Goal: Transaction & Acquisition: Purchase product/service

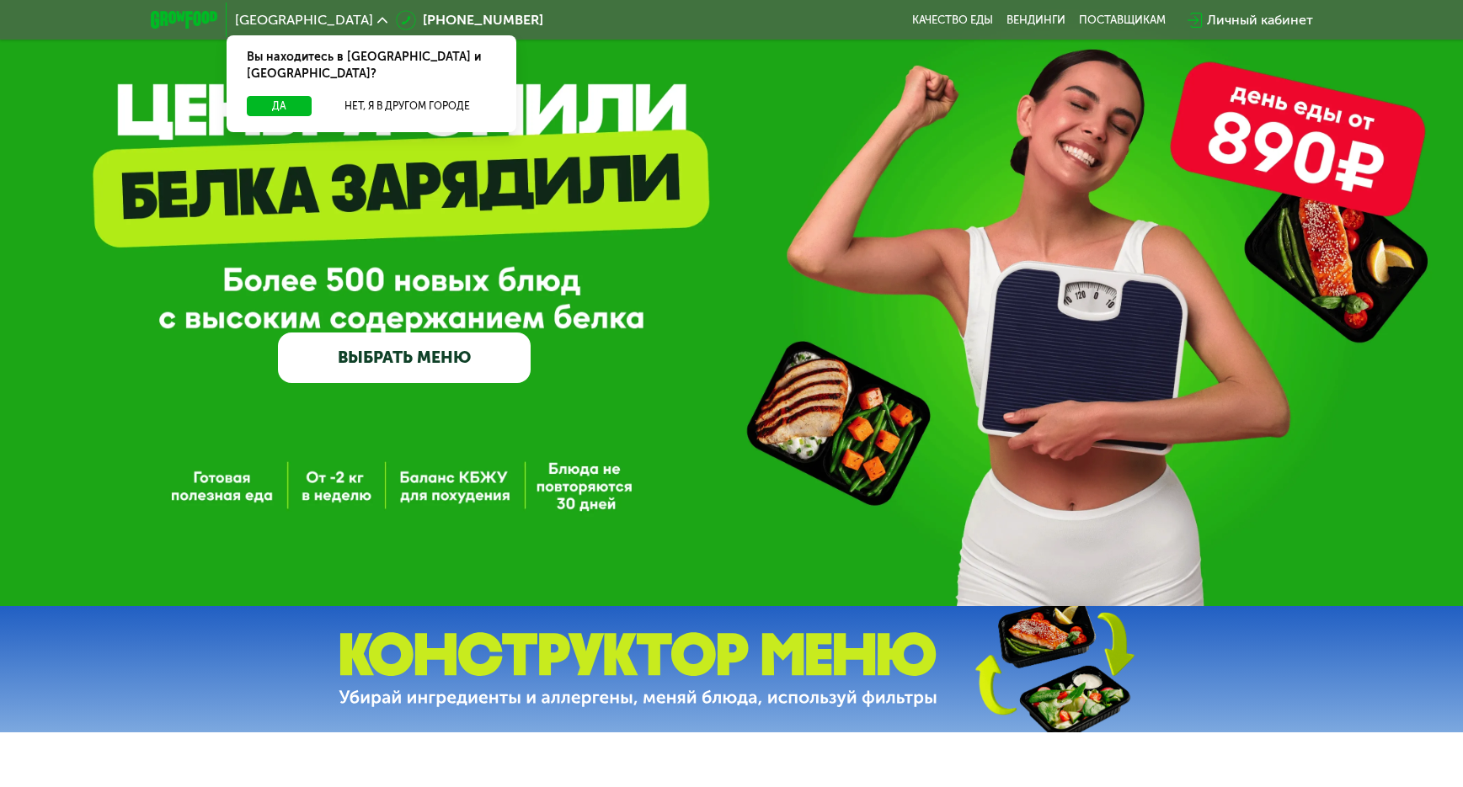
click at [398, 376] on link "ВЫБРАТЬ МЕНЮ" at bounding box center [404, 358] width 253 height 51
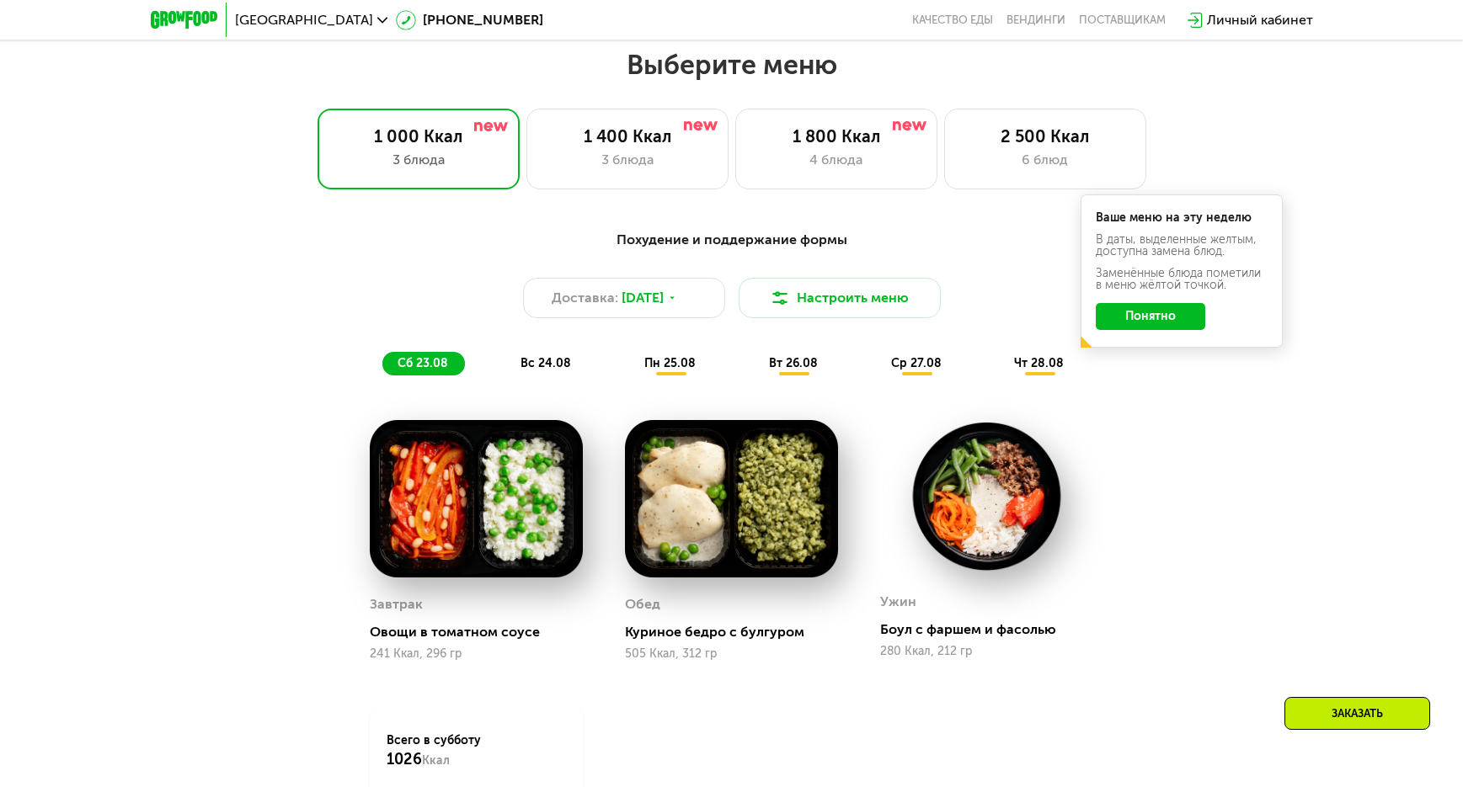
scroll to position [842, 0]
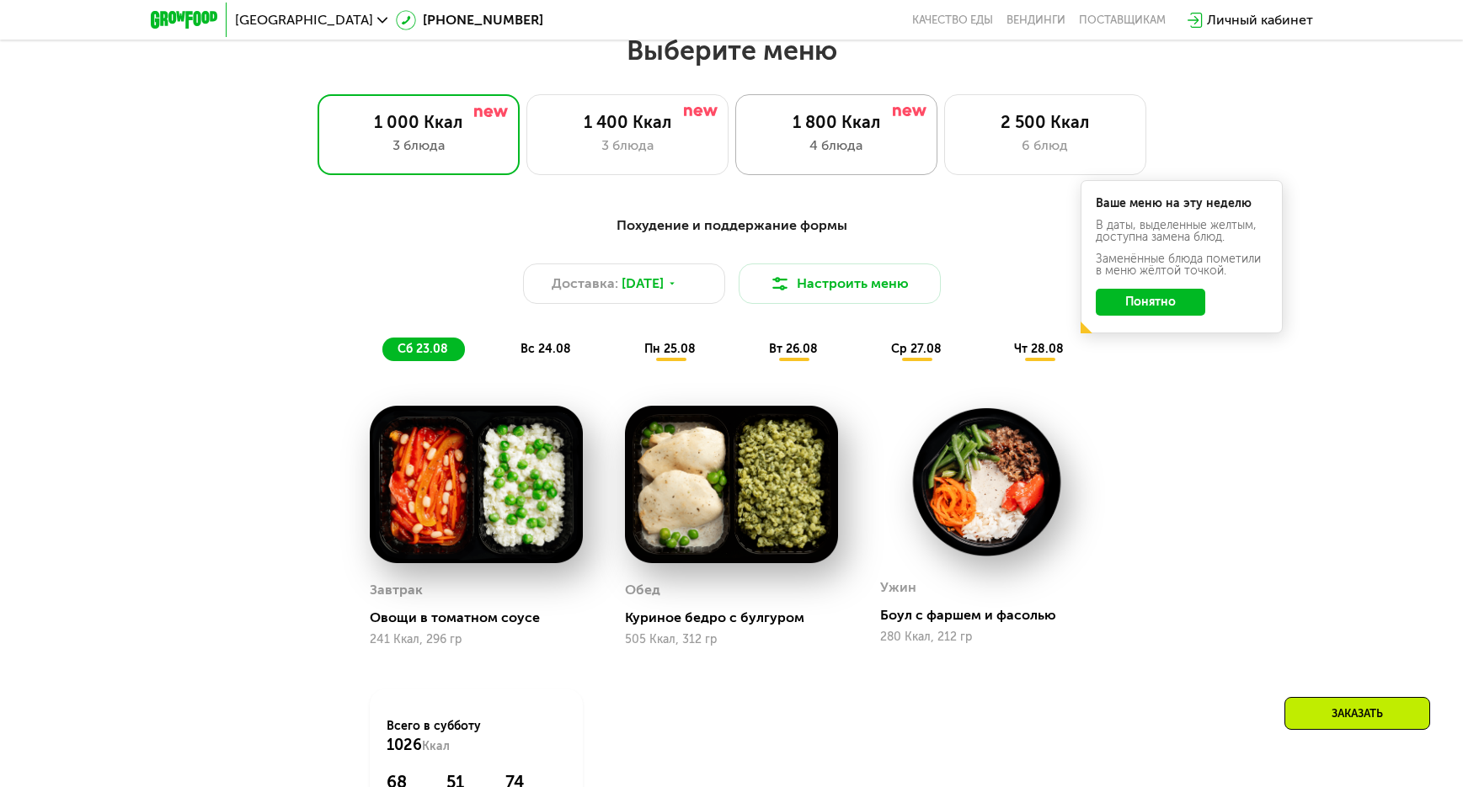
click at [778, 145] on div "4 блюда" at bounding box center [836, 146] width 167 height 20
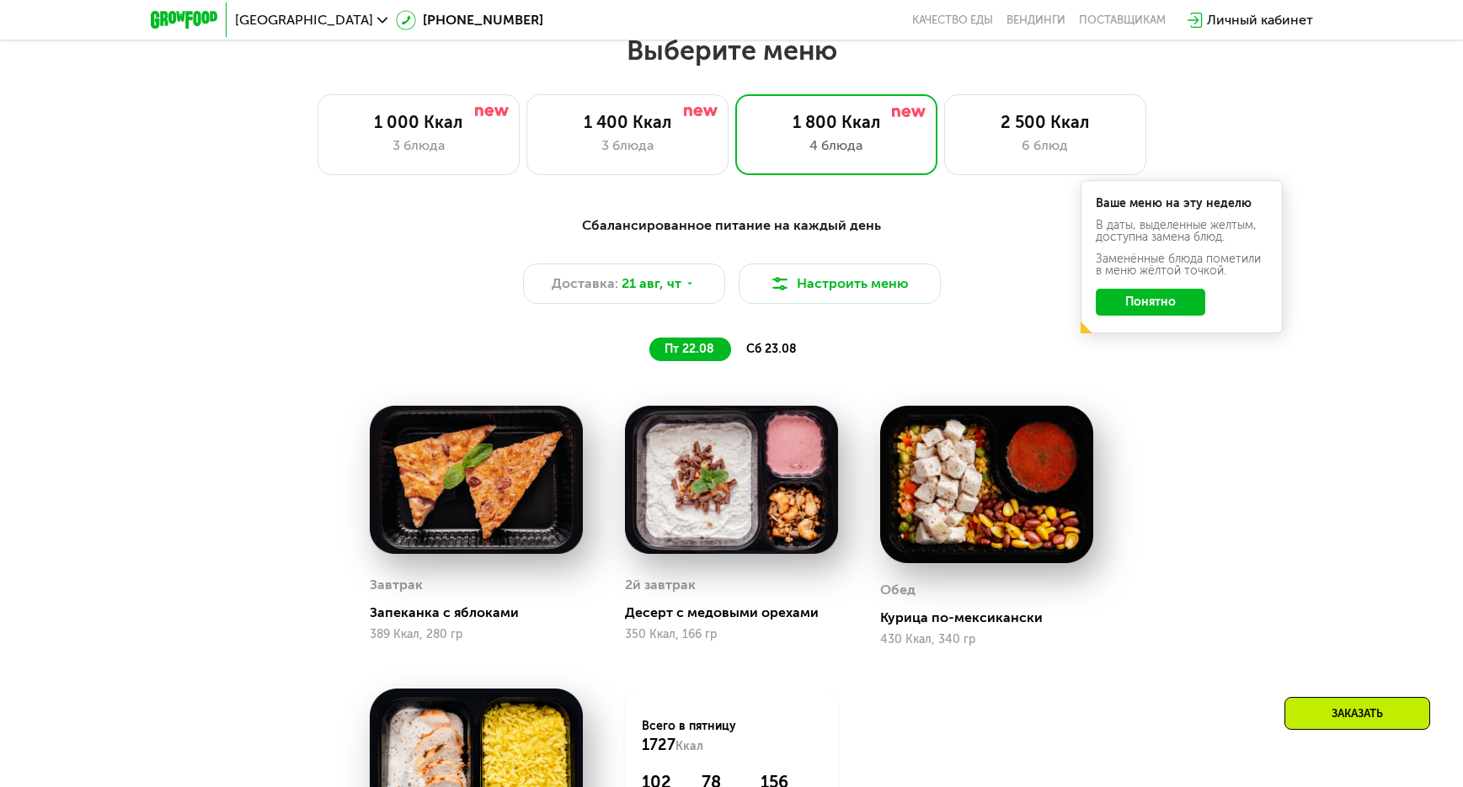
click at [1142, 314] on button "Понятно" at bounding box center [1150, 302] width 109 height 27
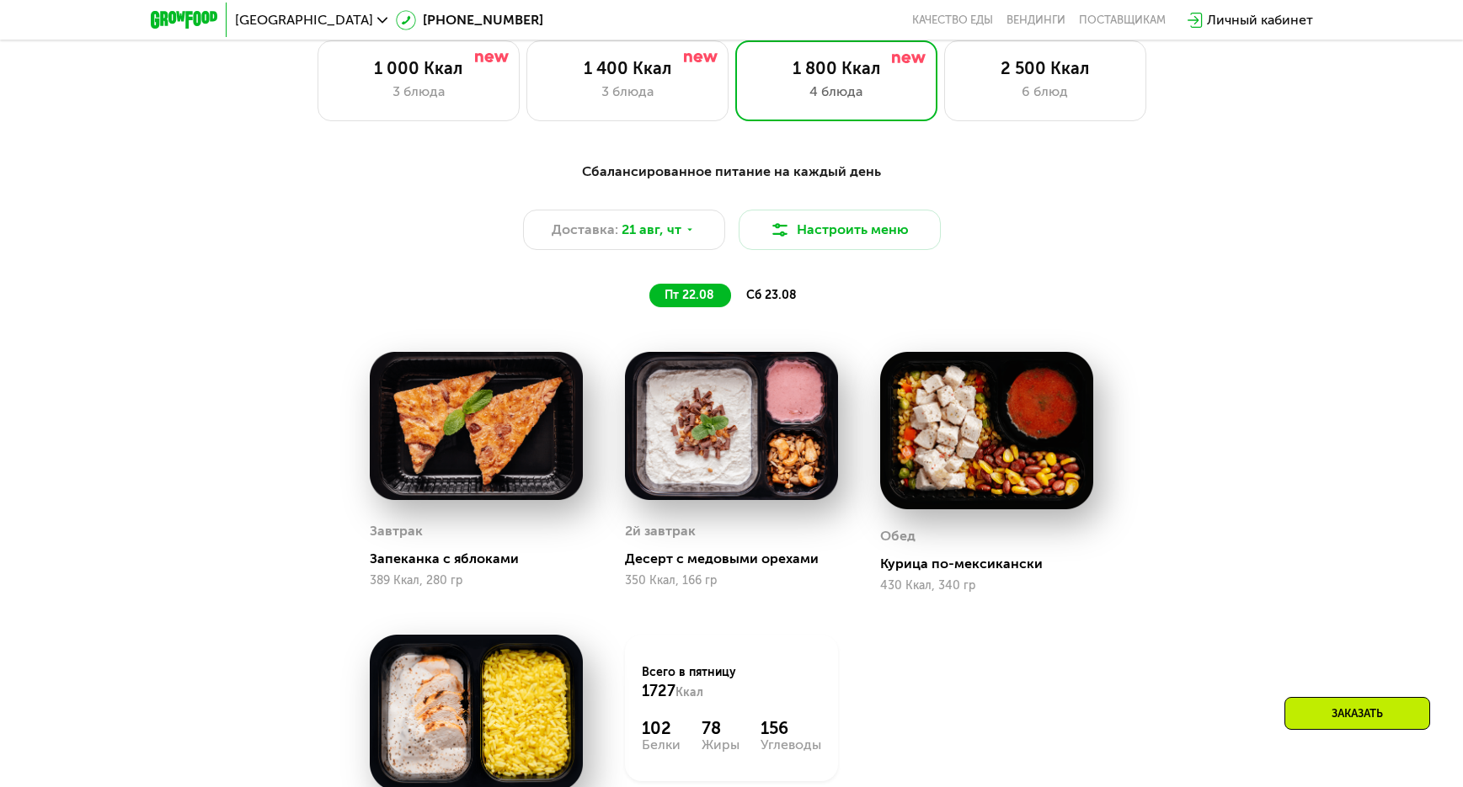
scroll to position [926, 0]
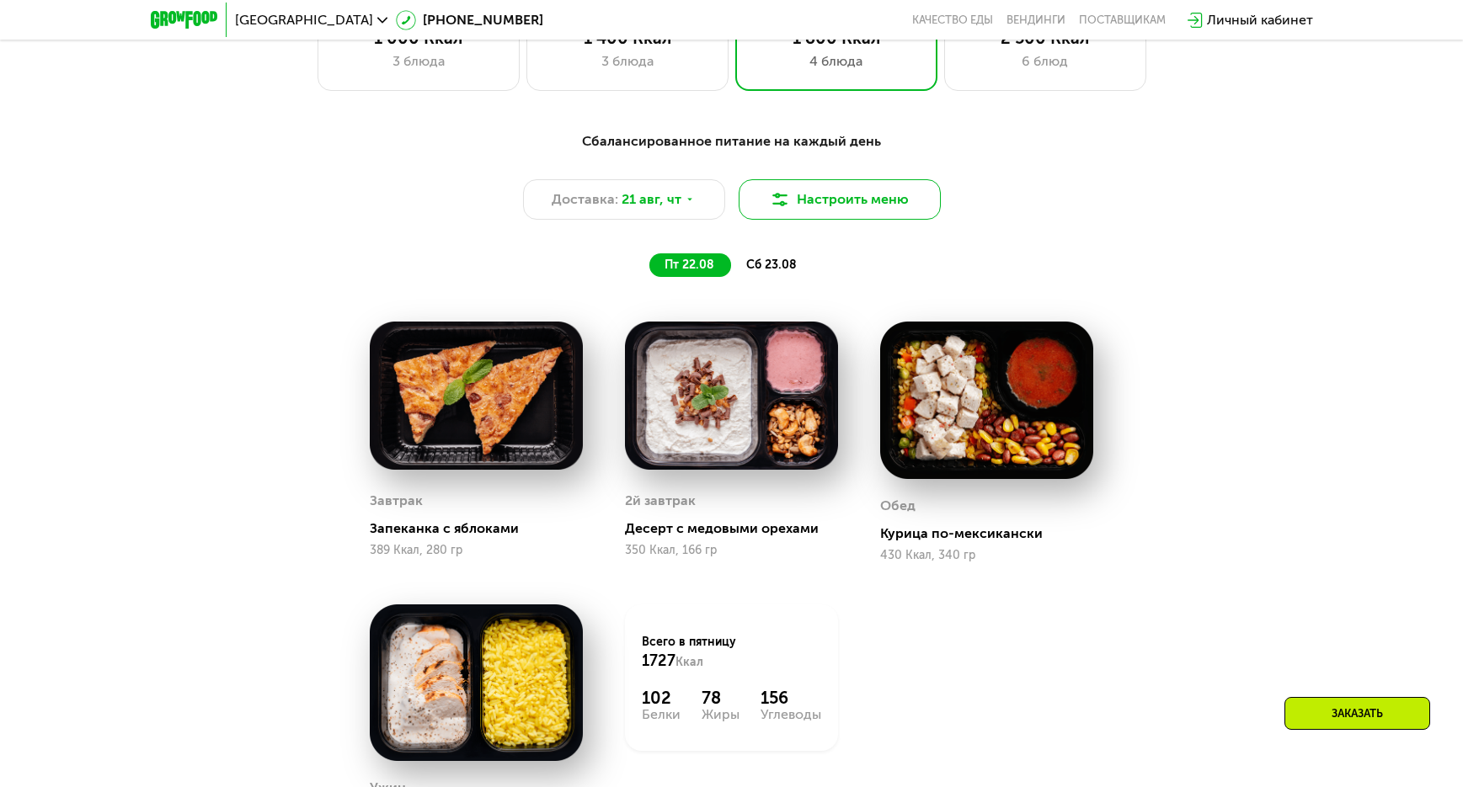
click at [856, 210] on button "Настроить меню" at bounding box center [840, 199] width 202 height 40
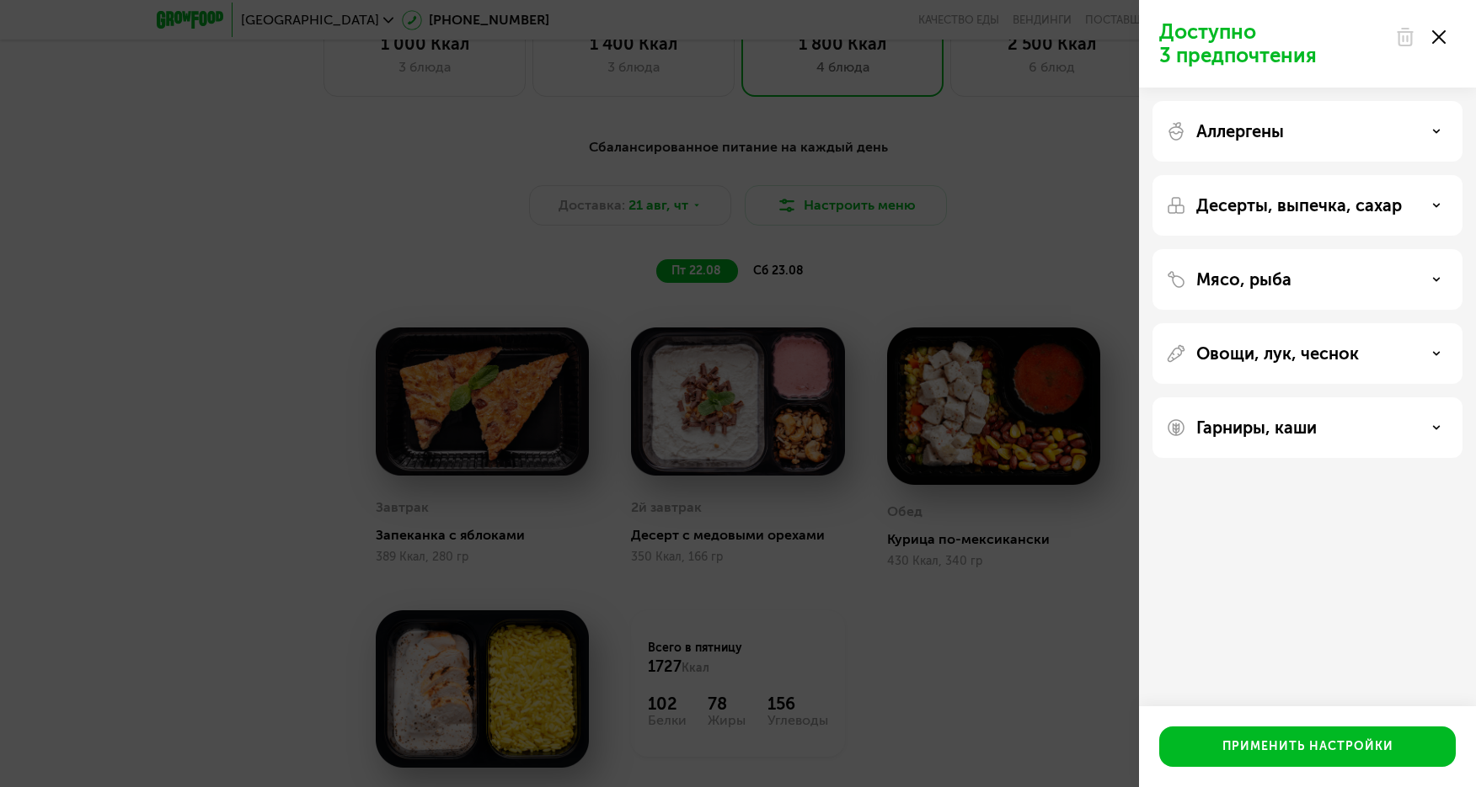
click at [1250, 175] on div "Аллергены" at bounding box center [1307, 205] width 310 height 61
click at [1250, 132] on p "Аллергены" at bounding box center [1240, 131] width 88 height 20
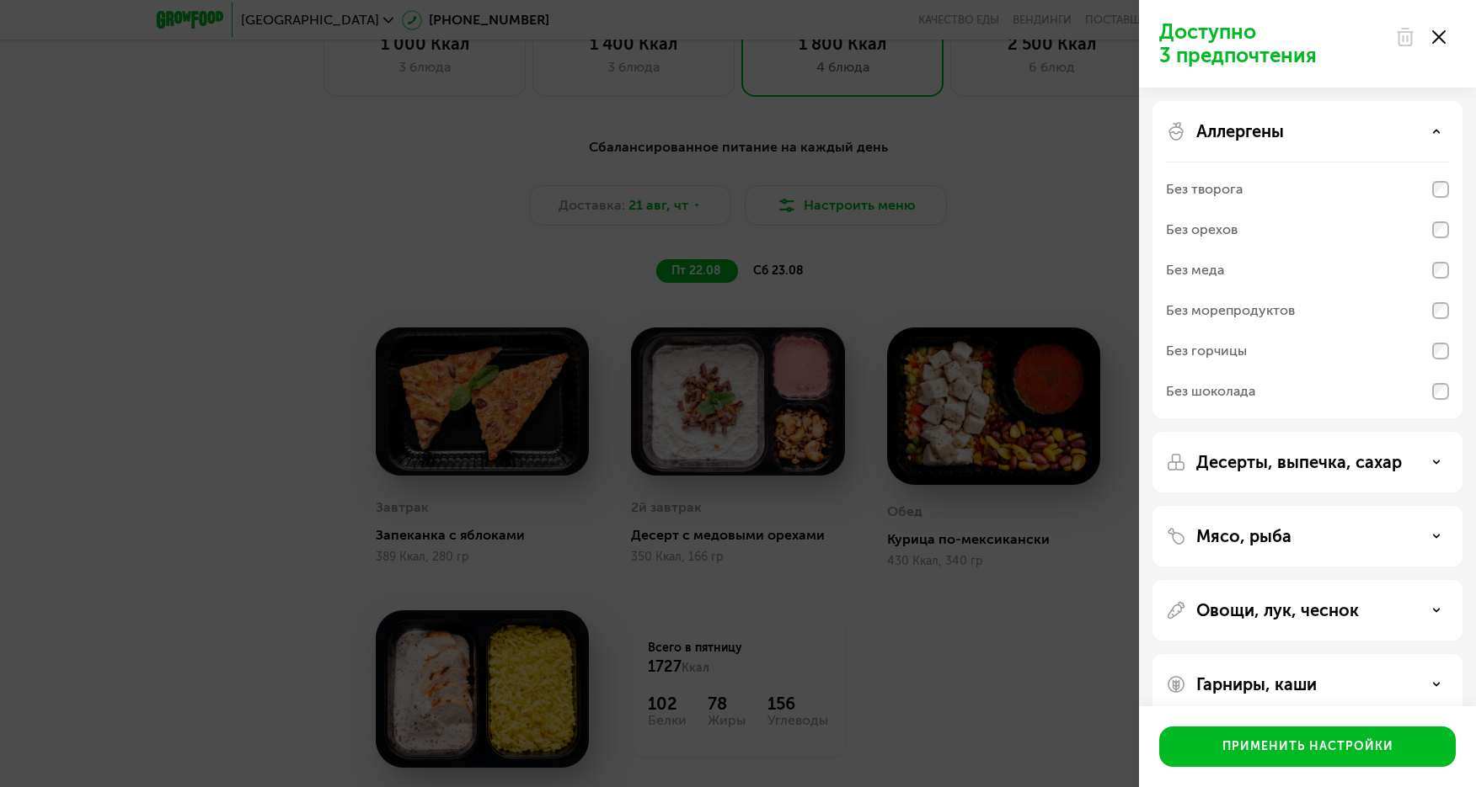
click at [1250, 132] on p "Аллергены" at bounding box center [1240, 131] width 88 height 20
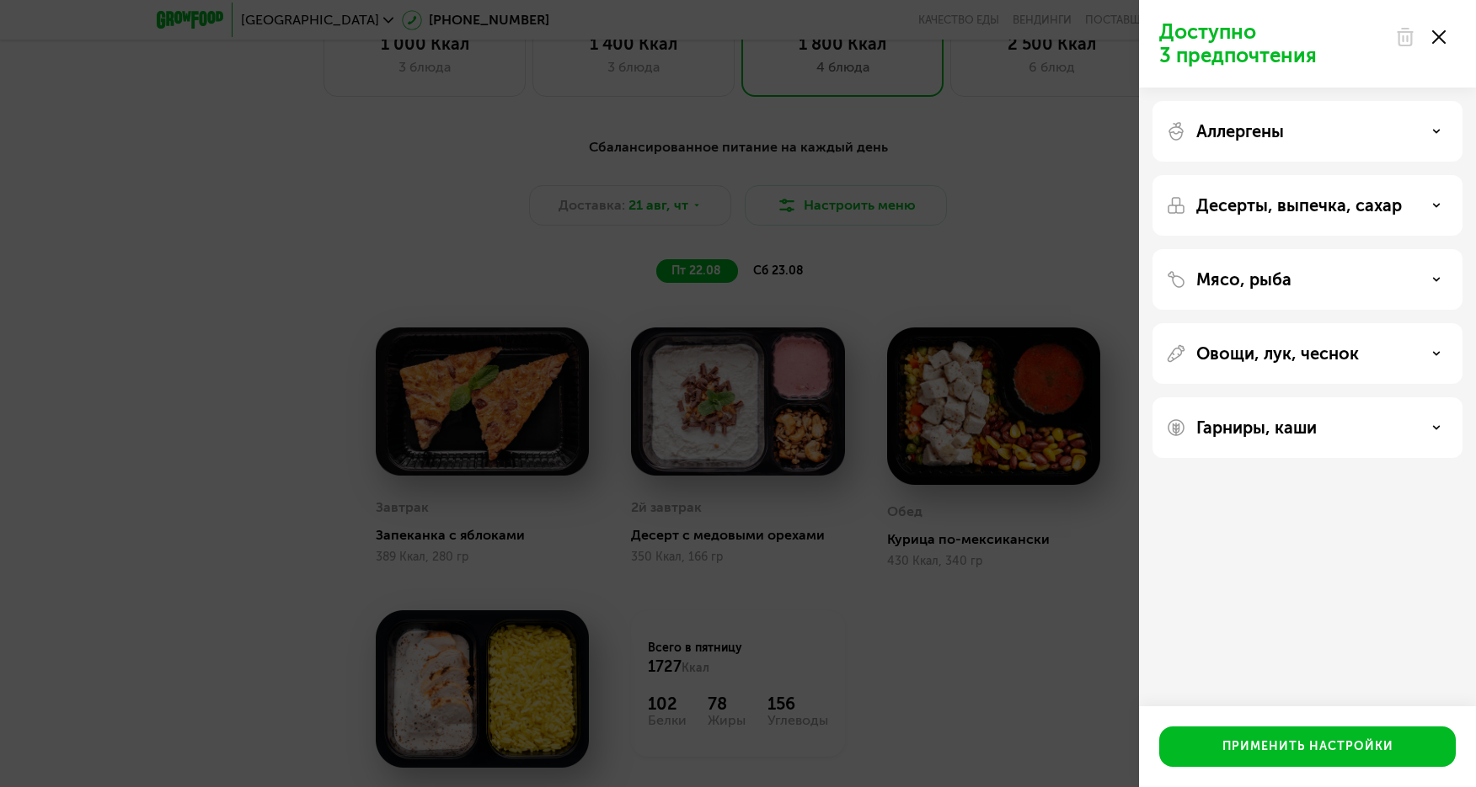
click at [1238, 209] on p "Десерты, выпечка, сахар" at bounding box center [1299, 205] width 206 height 20
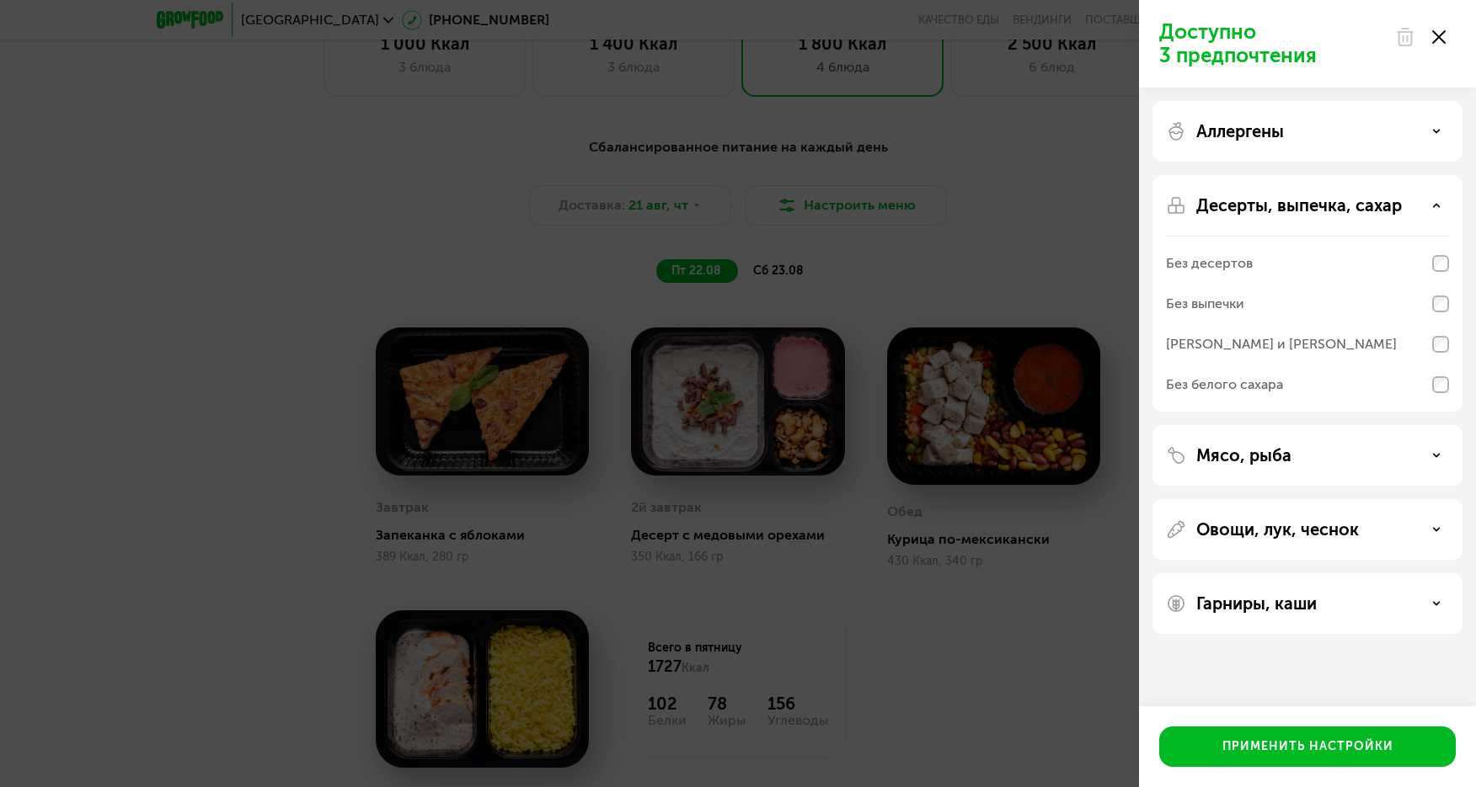
click at [1233, 205] on p "Десерты, выпечка, сахар" at bounding box center [1299, 205] width 206 height 20
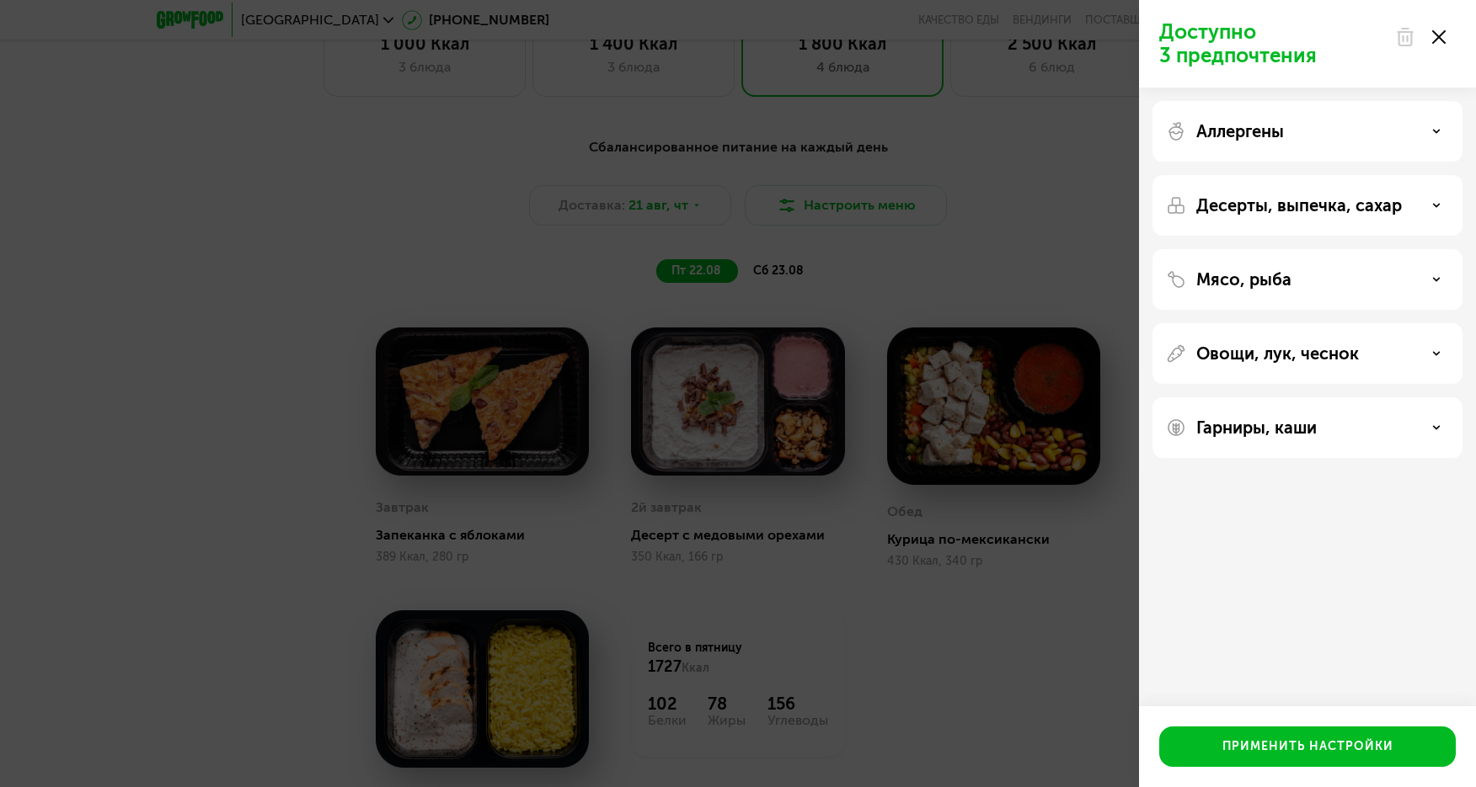
click at [1233, 280] on p "Мясо, рыба" at bounding box center [1243, 280] width 95 height 20
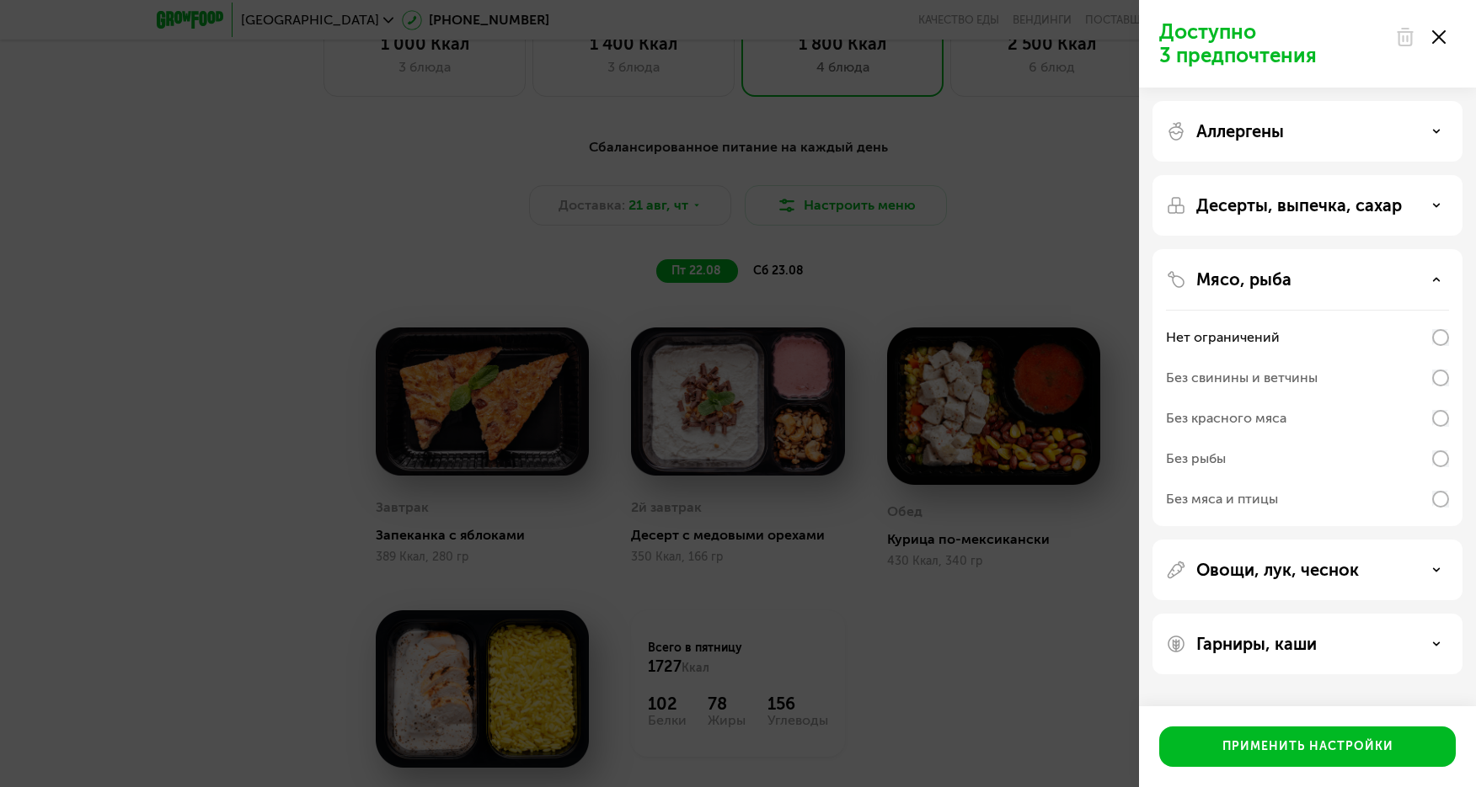
click at [1233, 280] on p "Мясо, рыба" at bounding box center [1243, 280] width 95 height 20
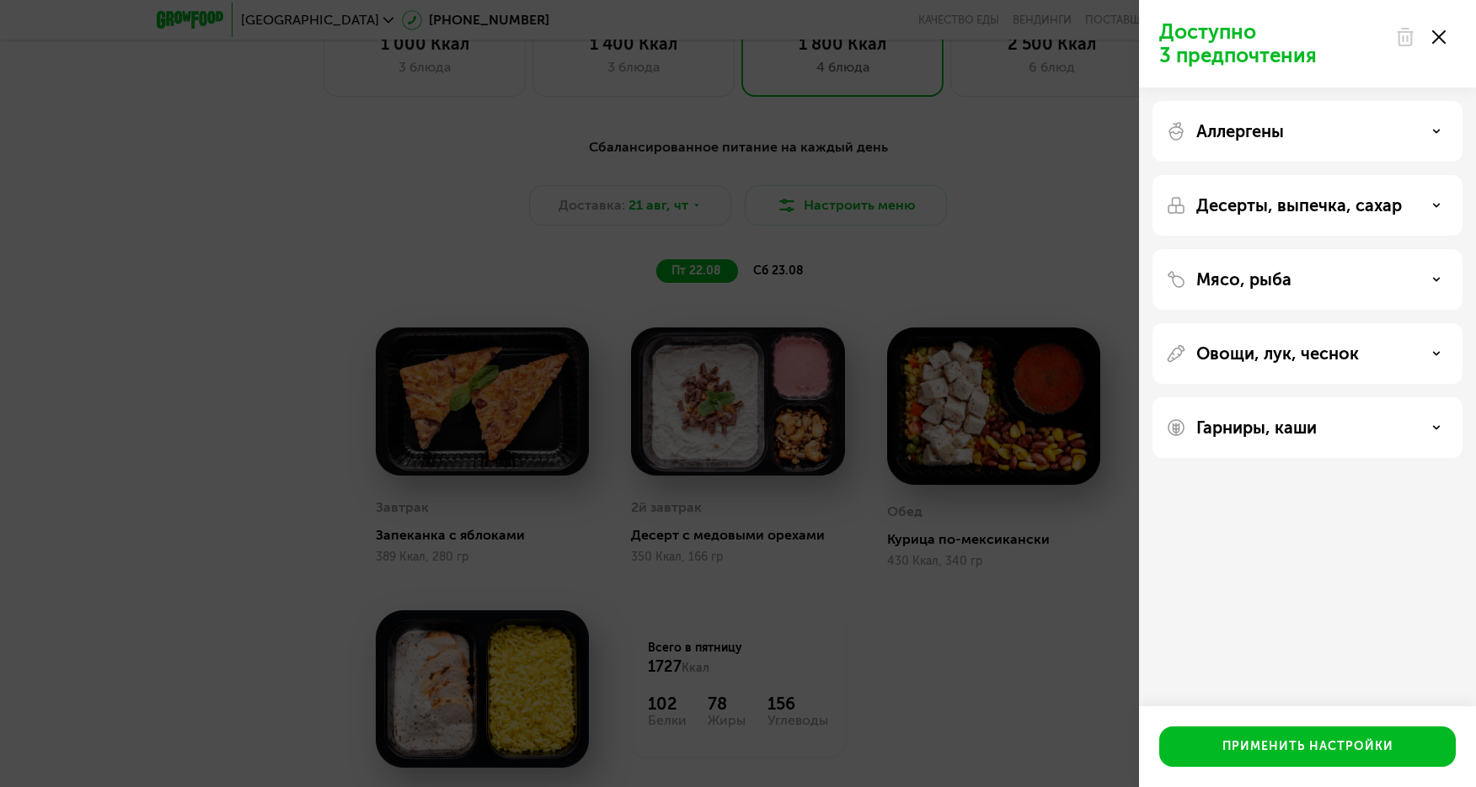
click at [1262, 346] on p "Овощи, лук, чеснок" at bounding box center [1277, 354] width 163 height 20
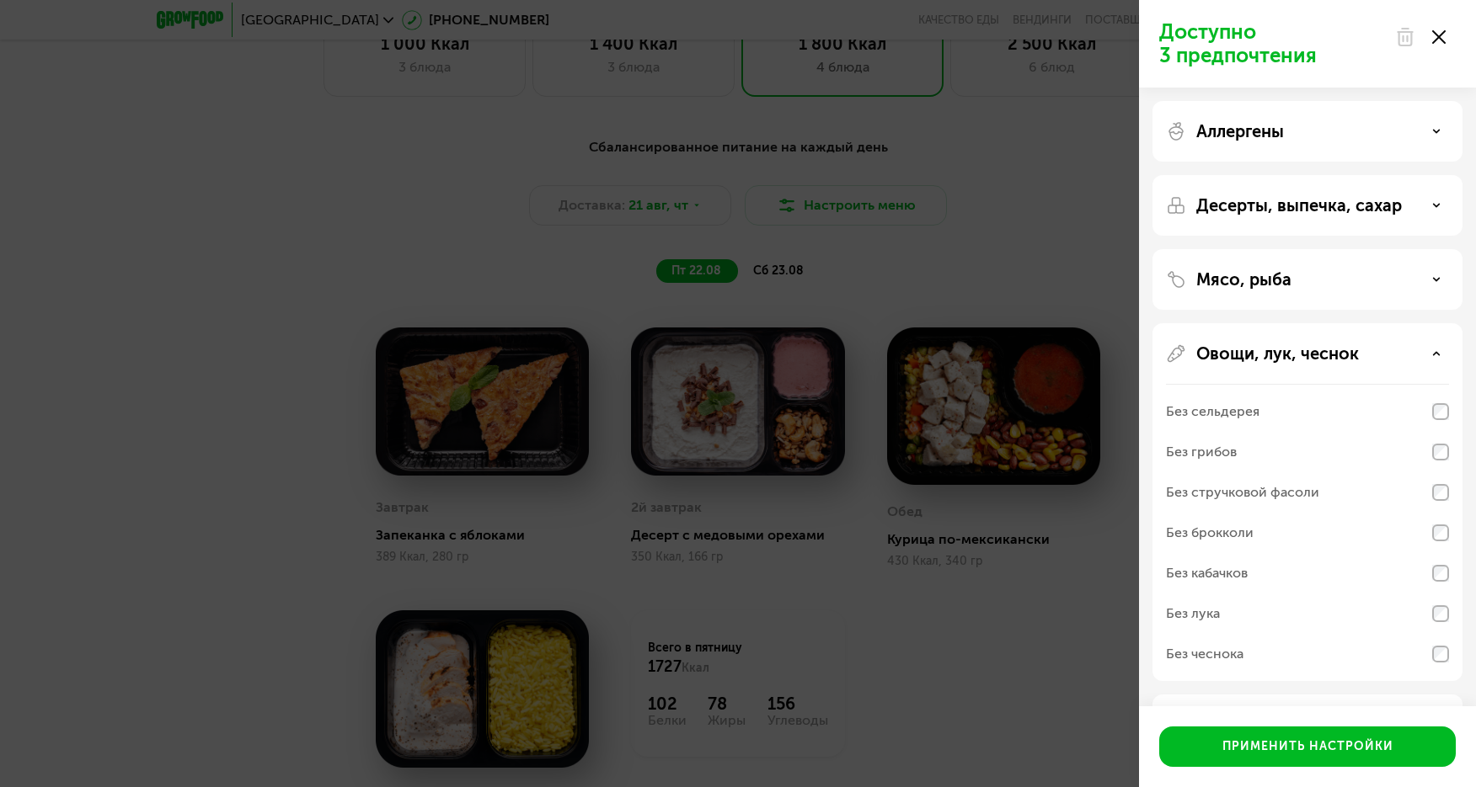
click at [1262, 346] on p "Овощи, лук, чеснок" at bounding box center [1277, 354] width 163 height 20
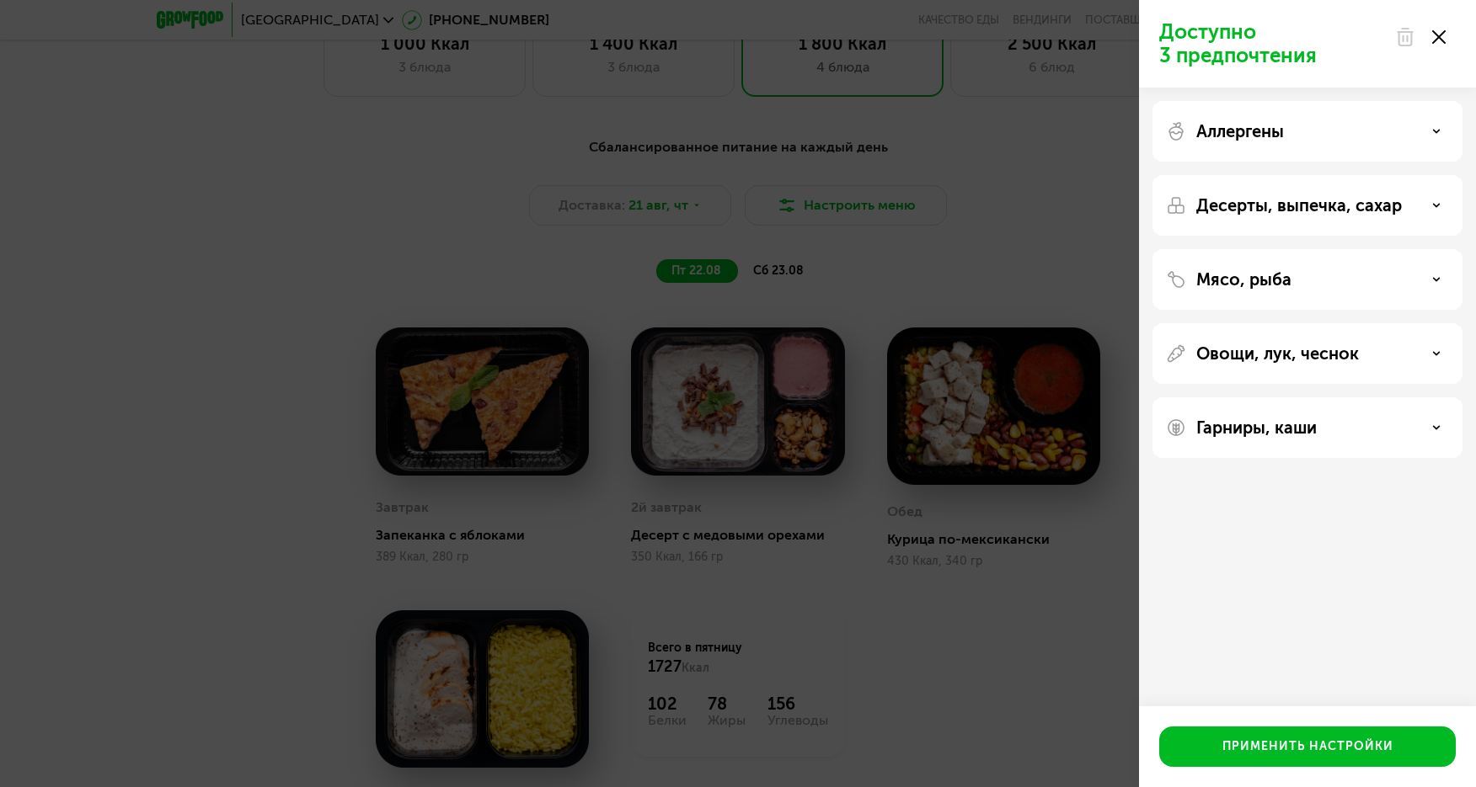
click at [1262, 346] on p "Овощи, лук, чеснок" at bounding box center [1277, 354] width 163 height 20
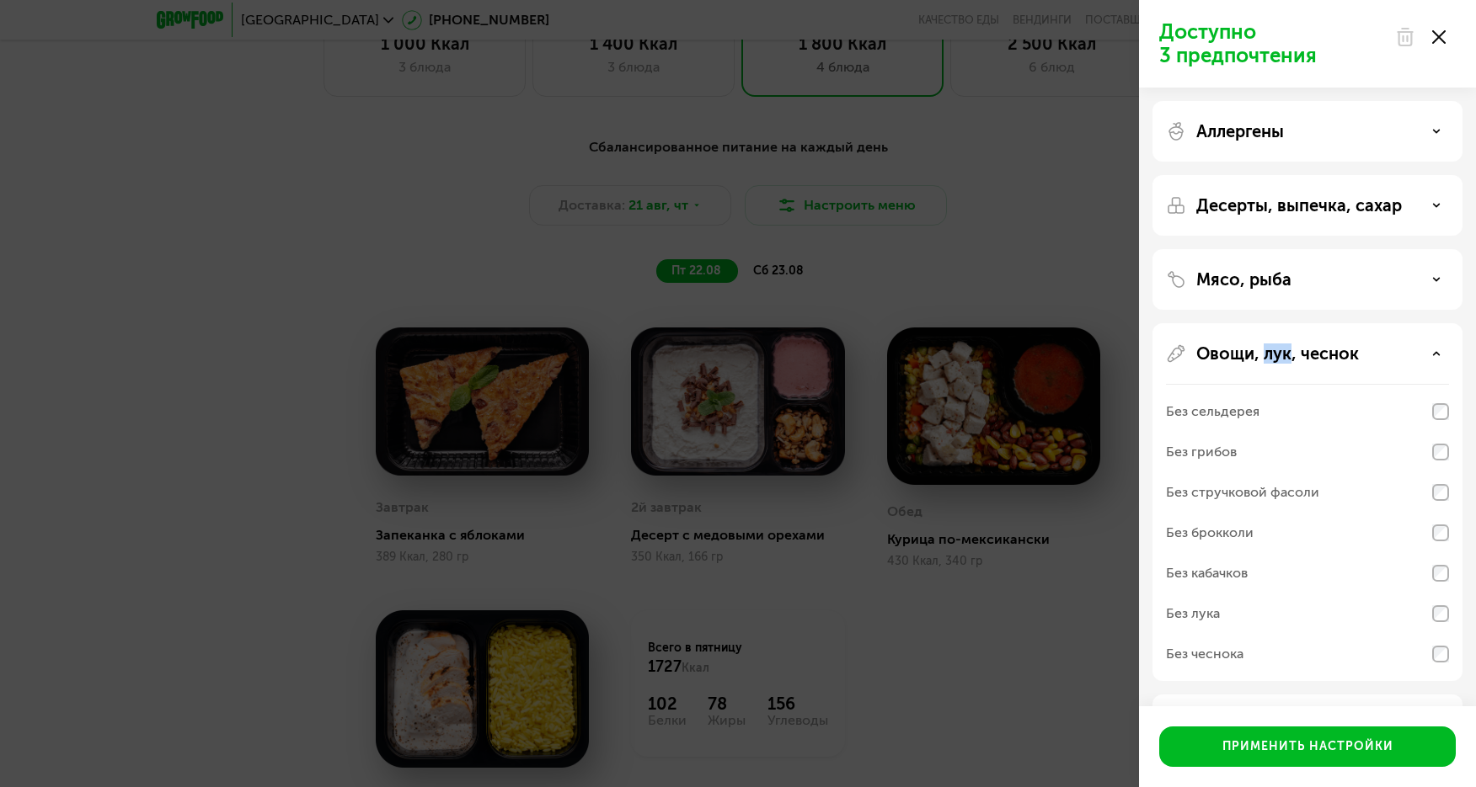
click at [1262, 346] on p "Овощи, лук, чеснок" at bounding box center [1277, 354] width 163 height 20
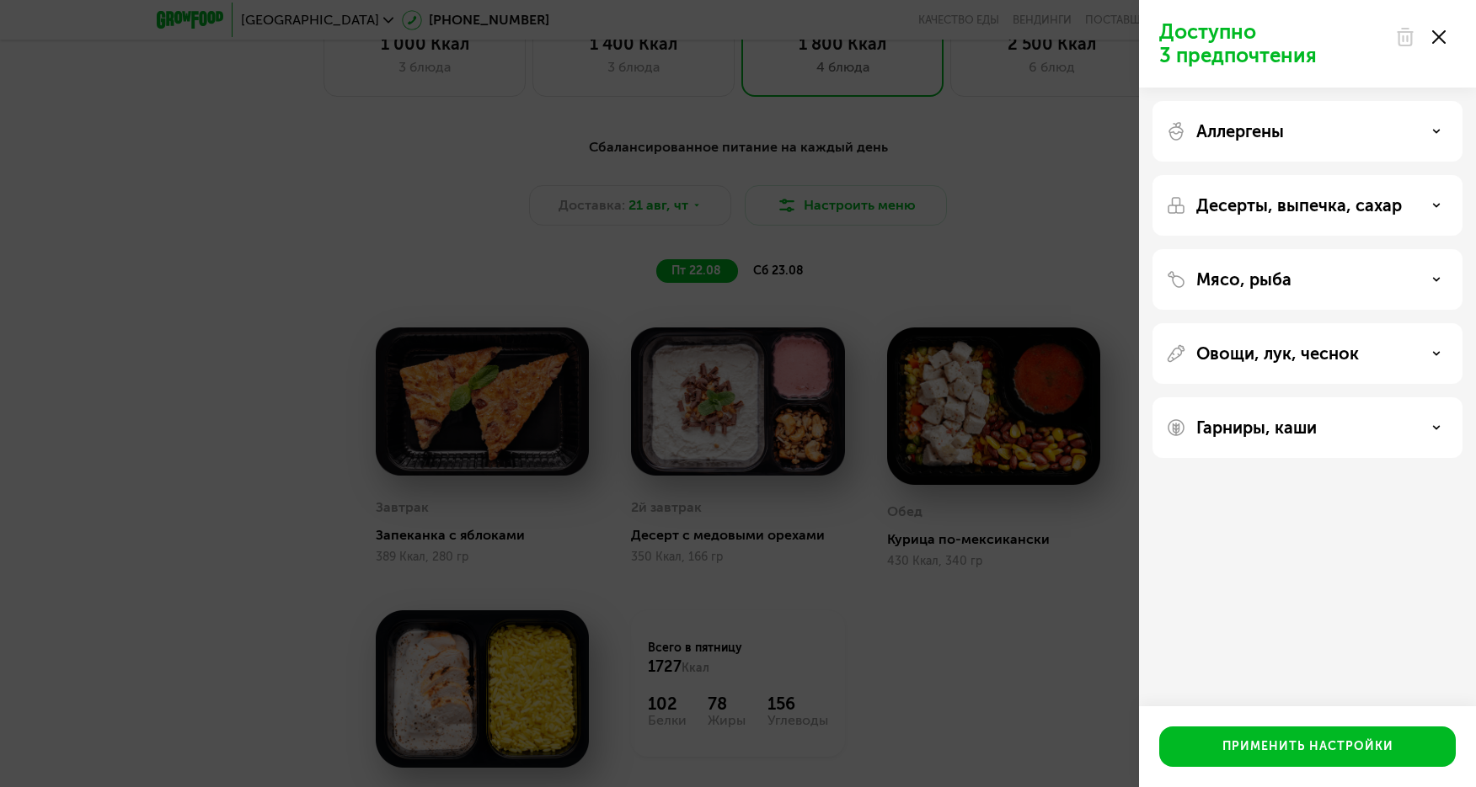
click at [1263, 423] on p "Гарниры, каши" at bounding box center [1256, 428] width 120 height 20
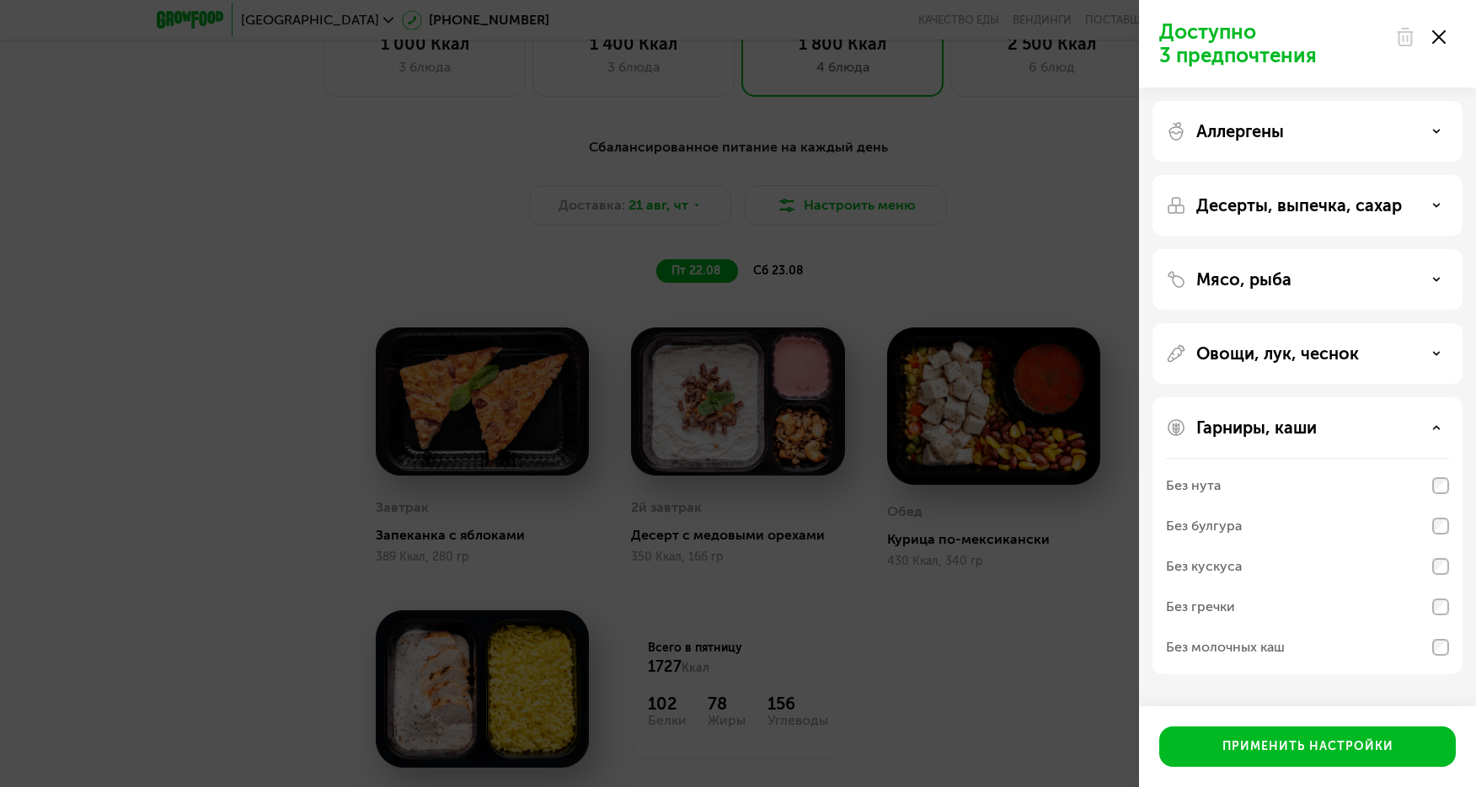
click at [1263, 423] on p "Гарниры, каши" at bounding box center [1256, 428] width 120 height 20
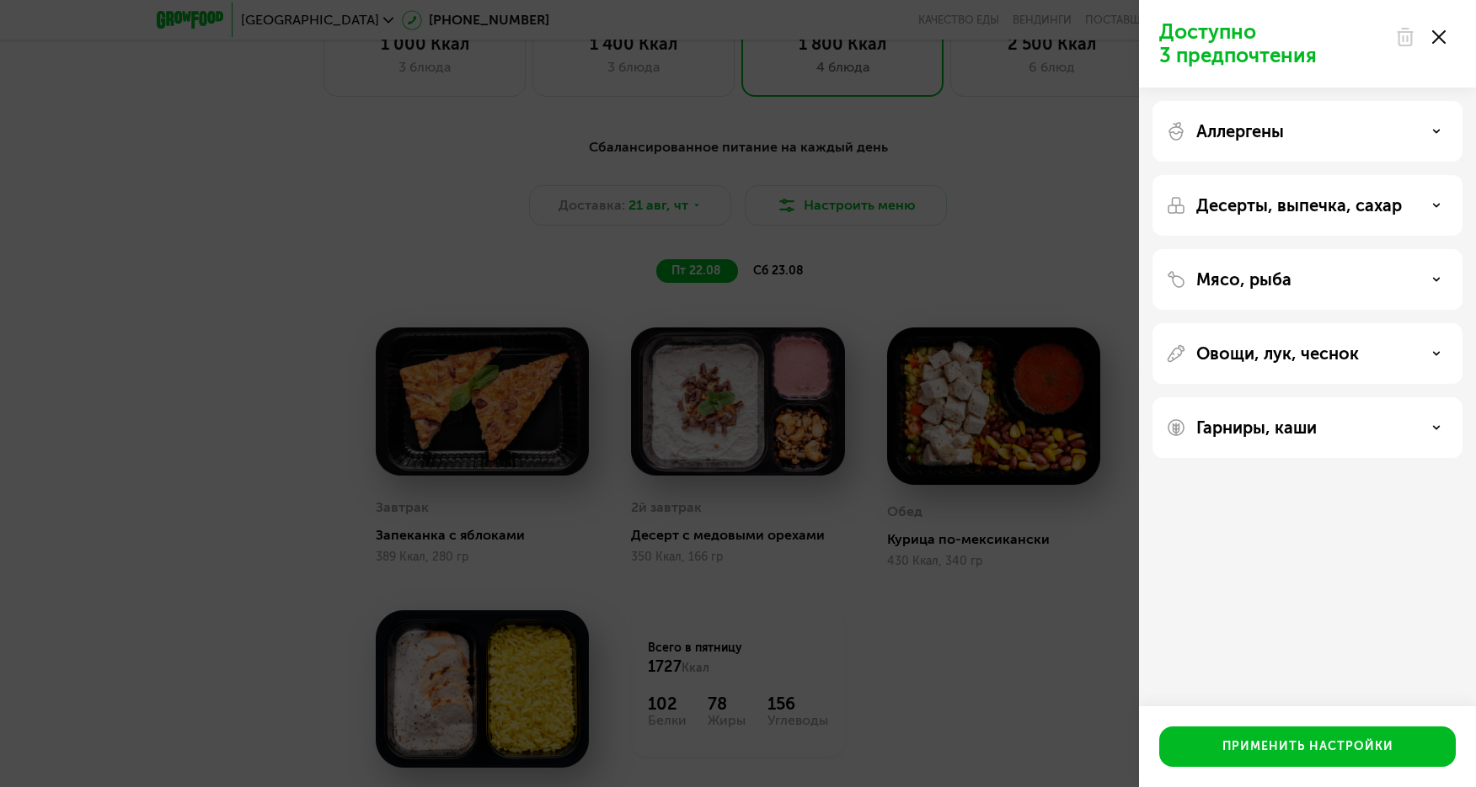
click at [1019, 293] on div "Доступно 3 предпочтения Аллергены Десерты, выпечка, сахар Мясо, рыба Овощи, лук…" at bounding box center [738, 393] width 1476 height 787
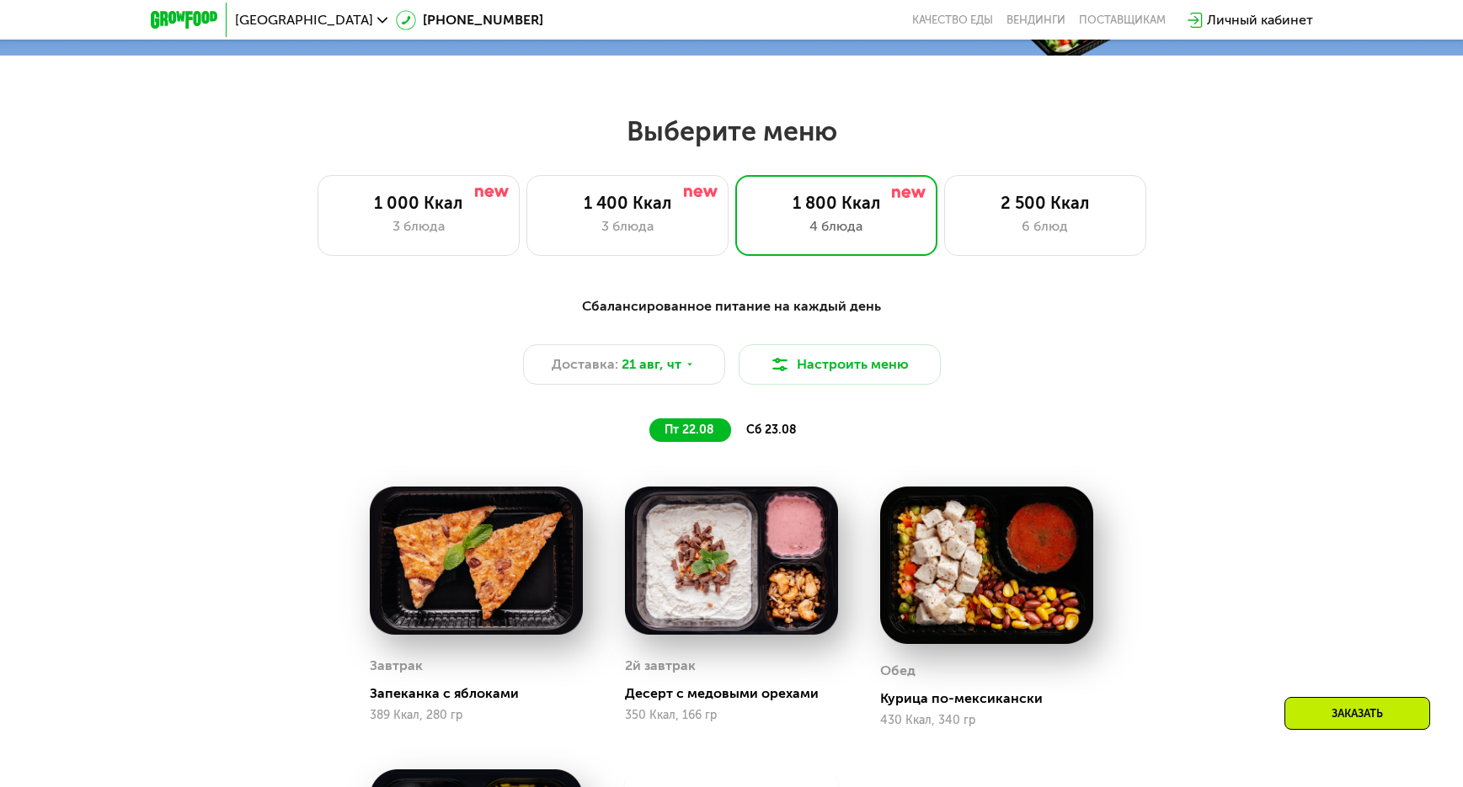
scroll to position [758, 0]
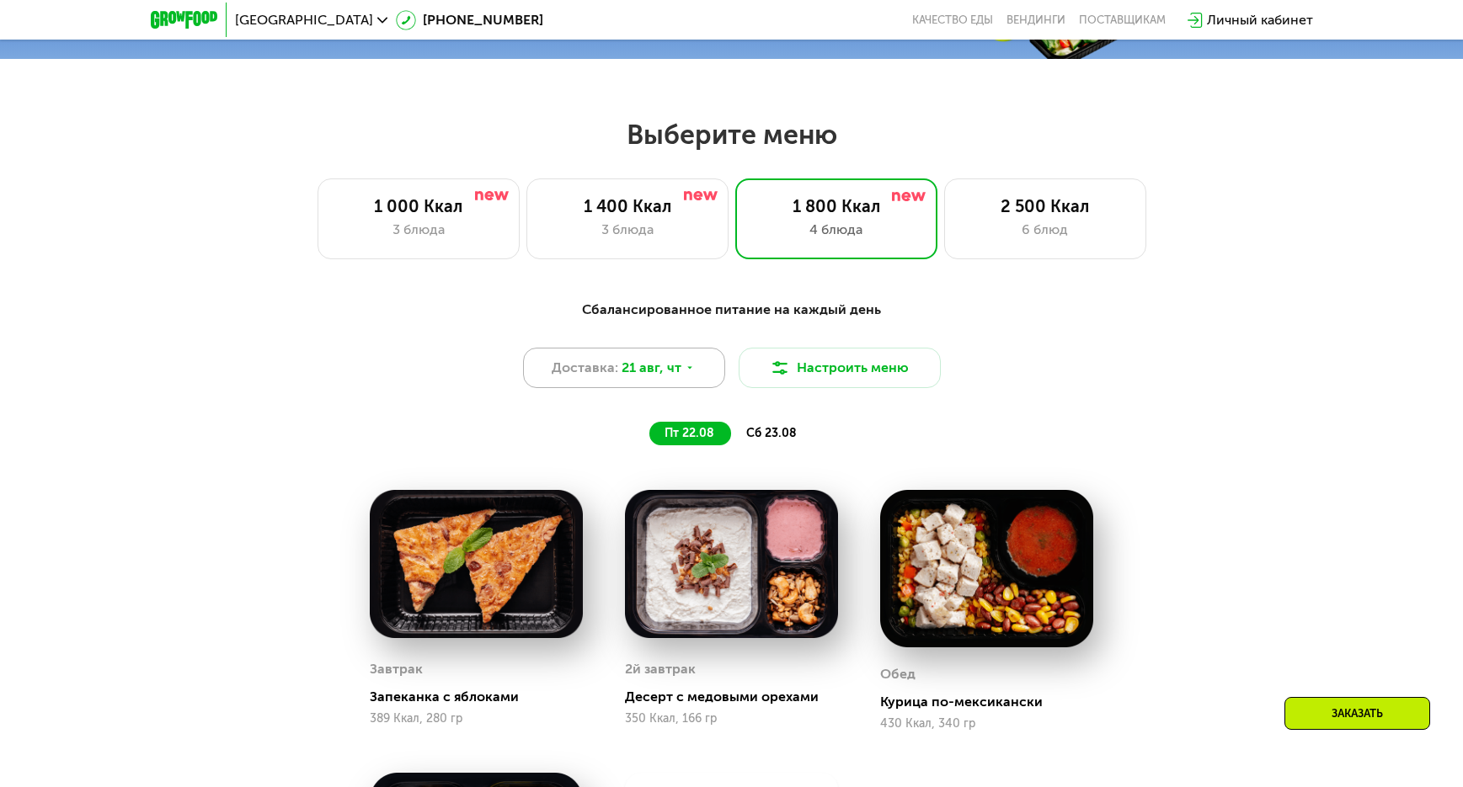
click at [650, 367] on span "21 авг, чт" at bounding box center [652, 368] width 60 height 20
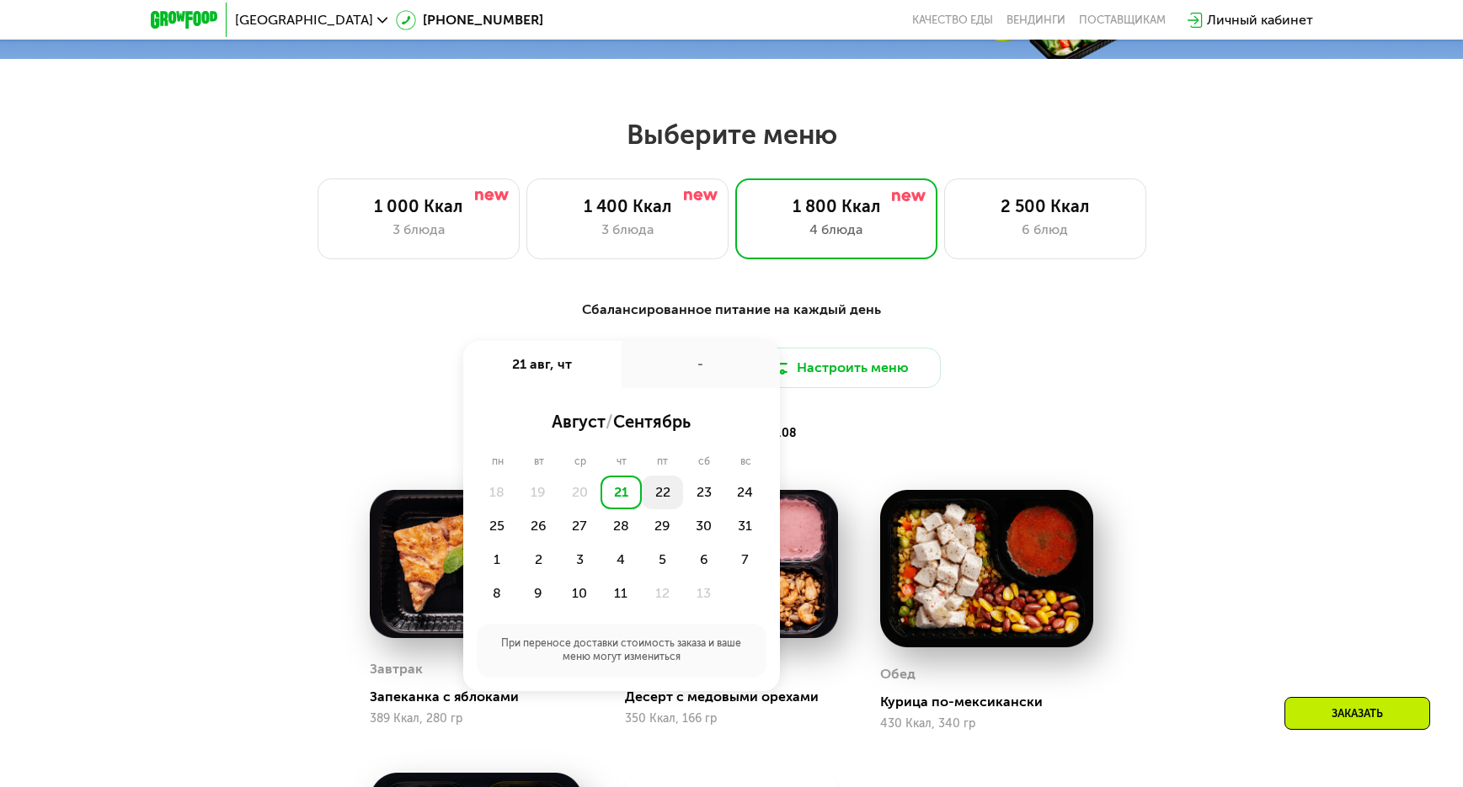
click at [683, 499] on div "22" at bounding box center [703, 493] width 41 height 34
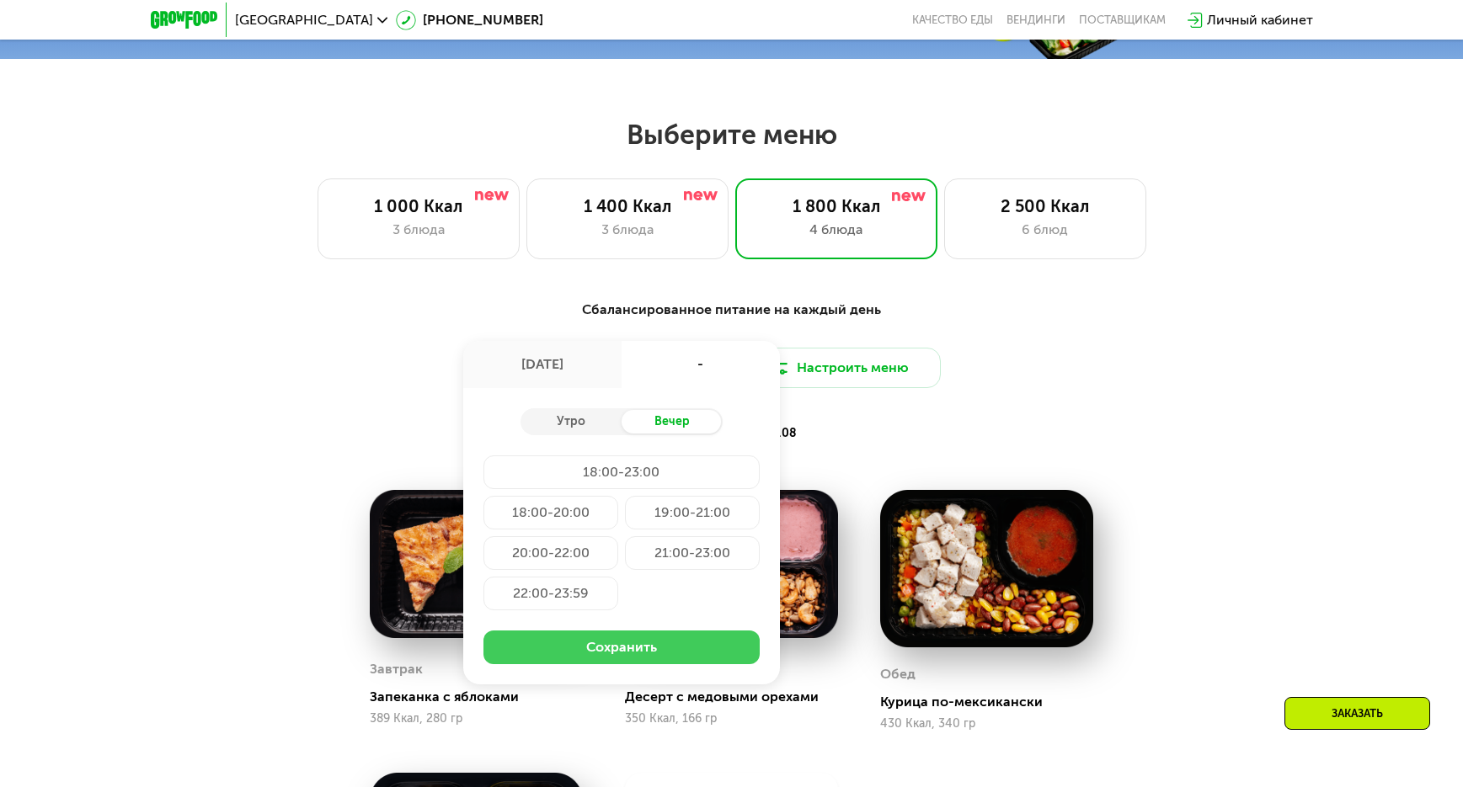
click at [613, 648] on button "Сохранить" at bounding box center [621, 648] width 276 height 34
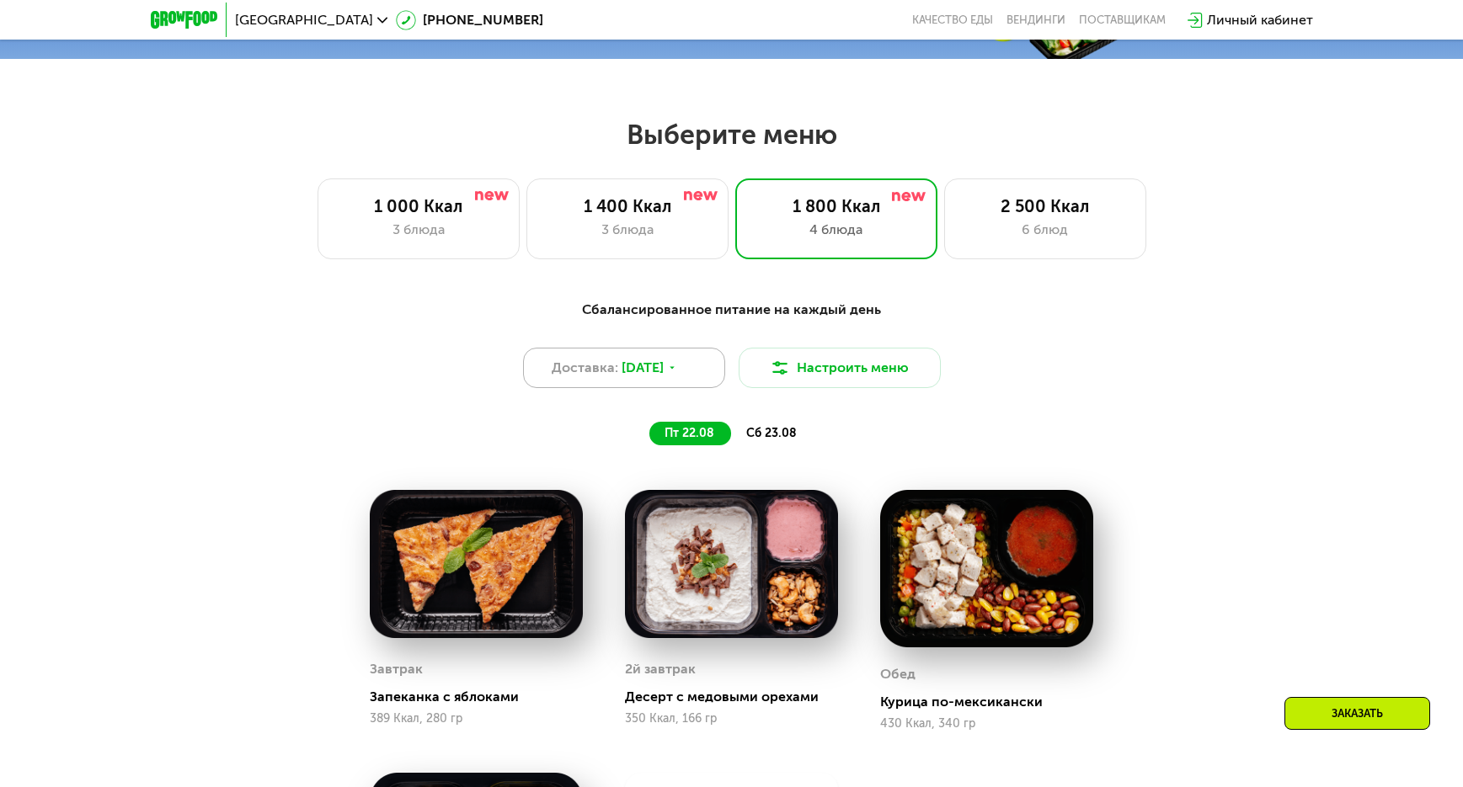
click at [711, 385] on div "Доставка: [DATE]" at bounding box center [624, 368] width 202 height 40
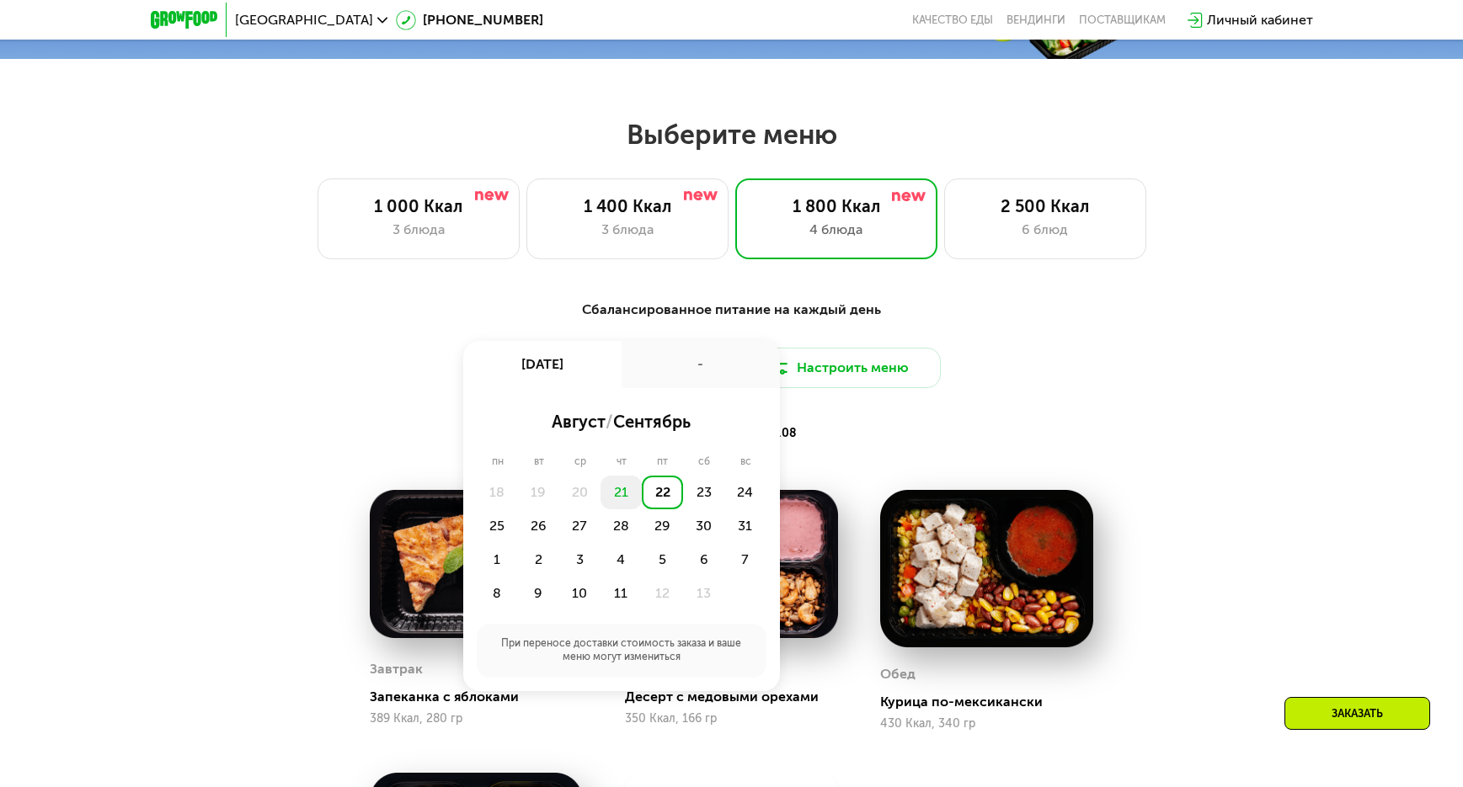
click at [629, 494] on div "21" at bounding box center [621, 493] width 41 height 34
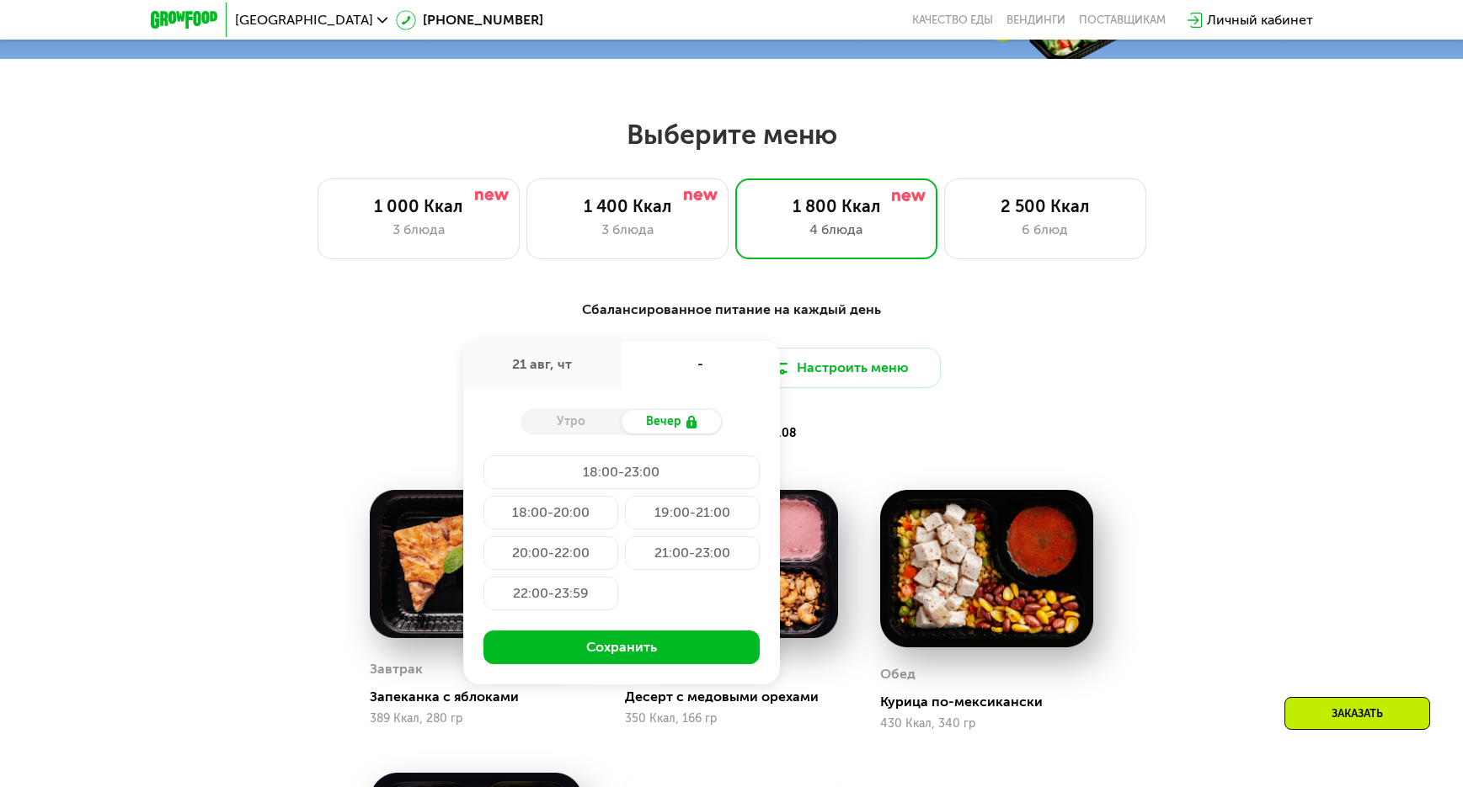
click at [907, 430] on div "пт 22.08 сб 23.08" at bounding box center [731, 434] width 699 height 24
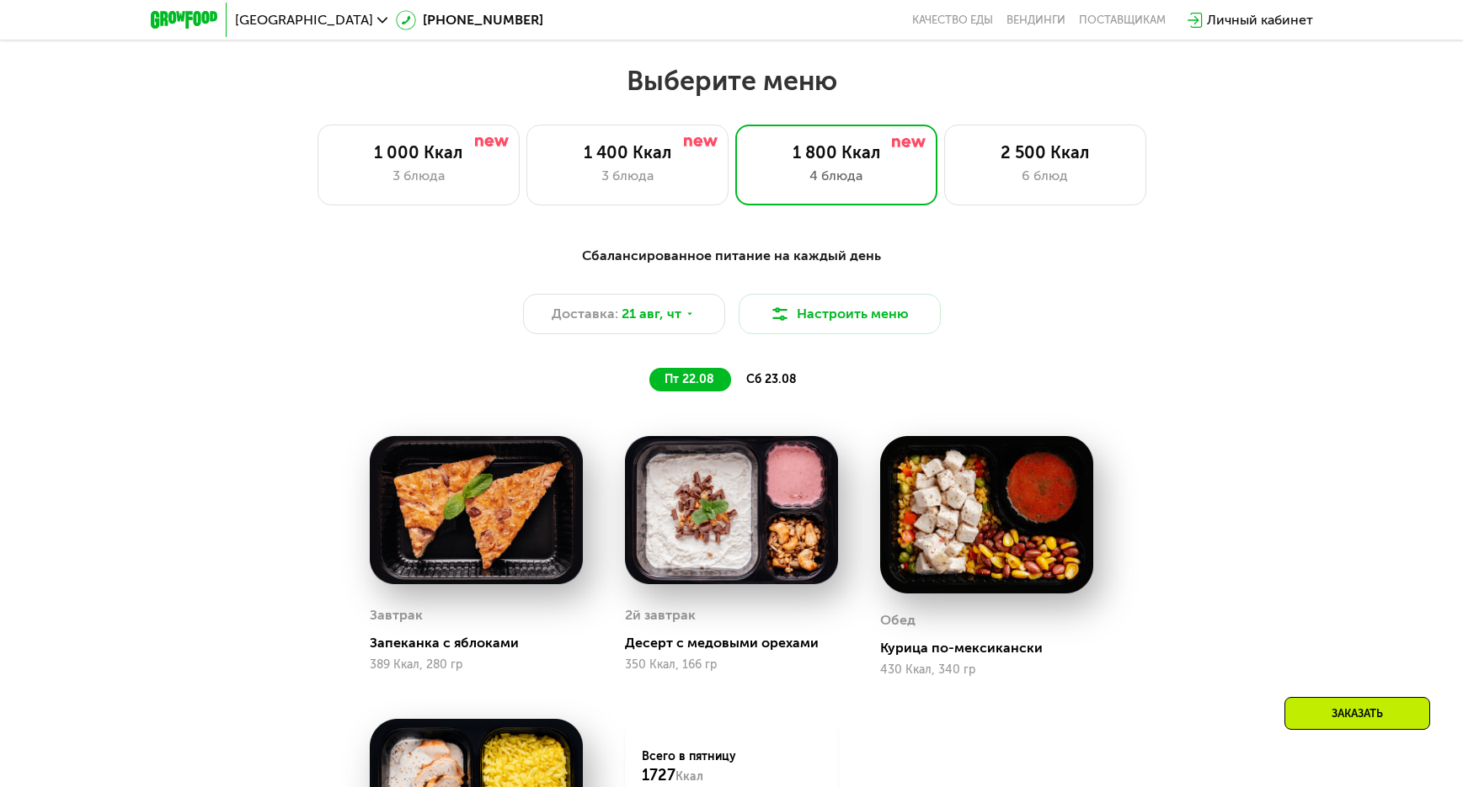
scroll to position [842, 0]
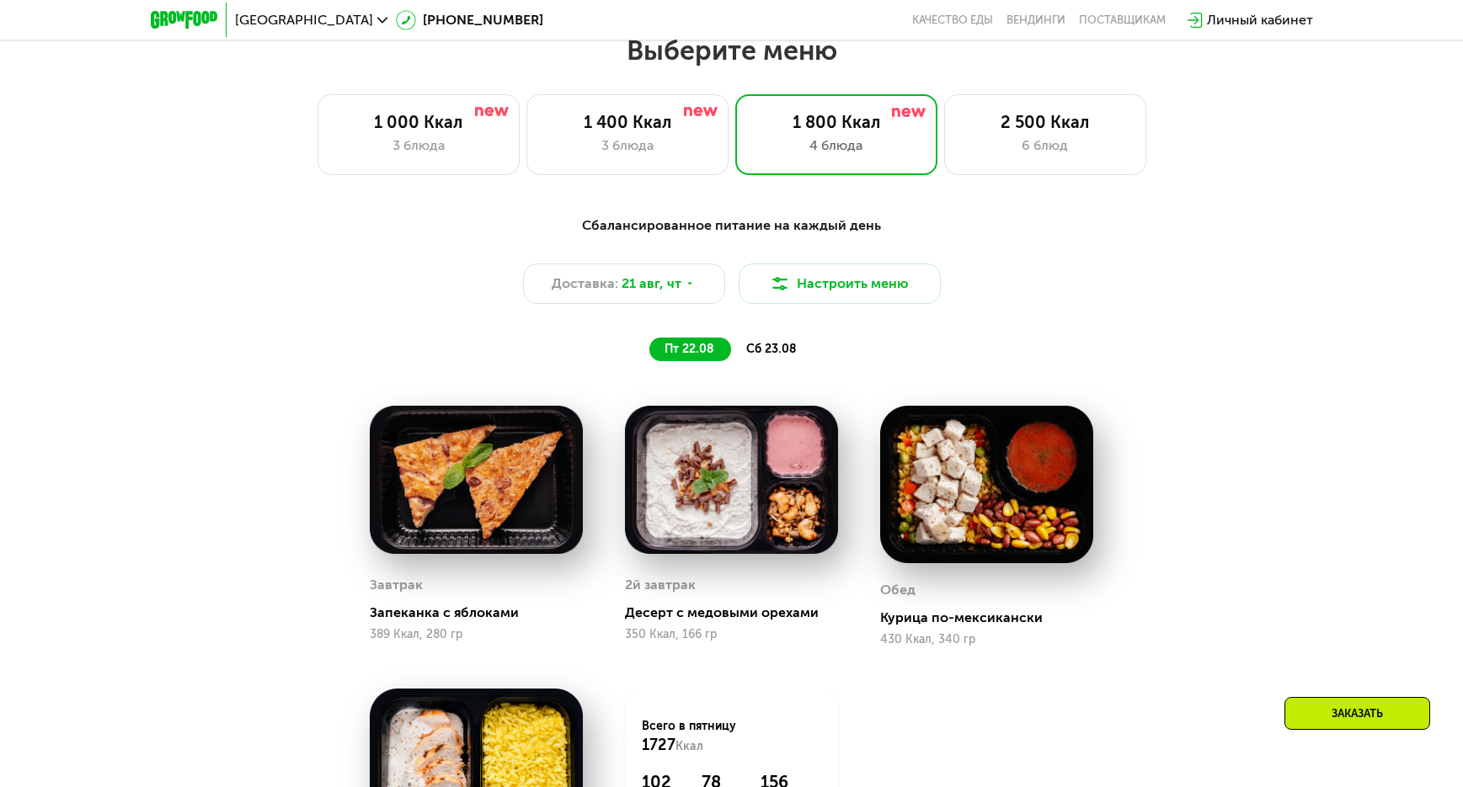
click at [772, 356] on span "сб 23.08" at bounding box center [771, 349] width 51 height 14
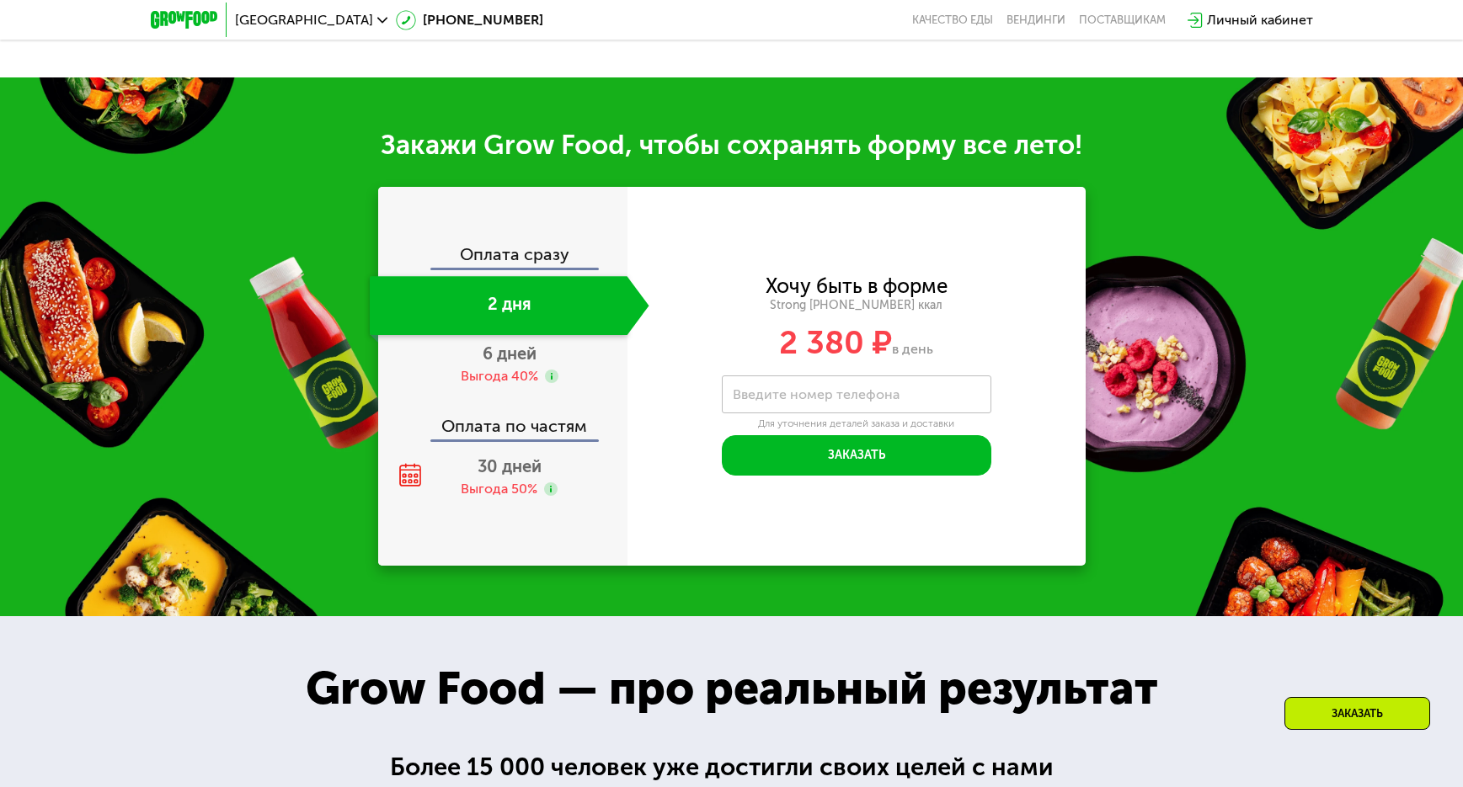
scroll to position [1684, 0]
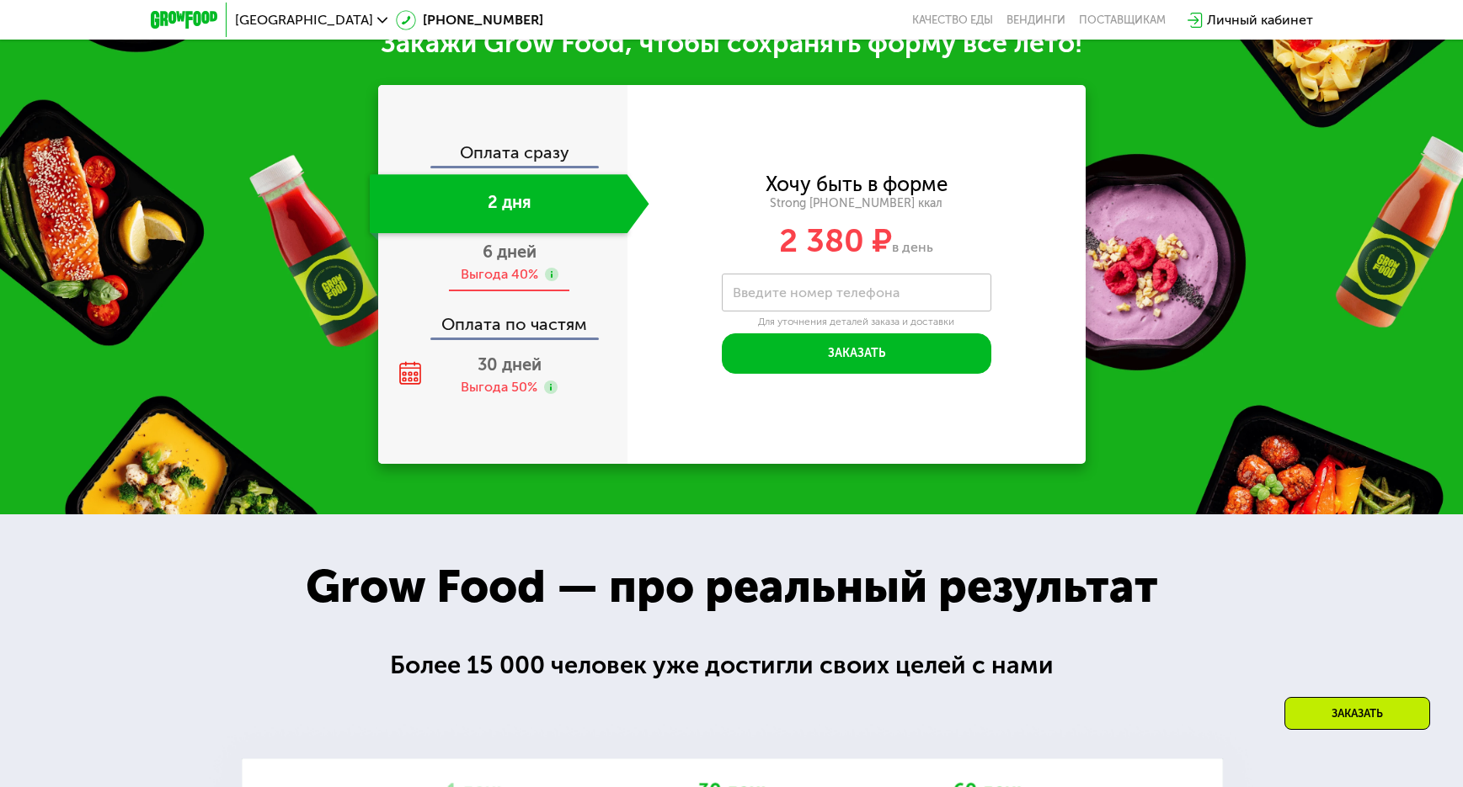
click at [490, 262] on span "6 дней" at bounding box center [510, 252] width 54 height 20
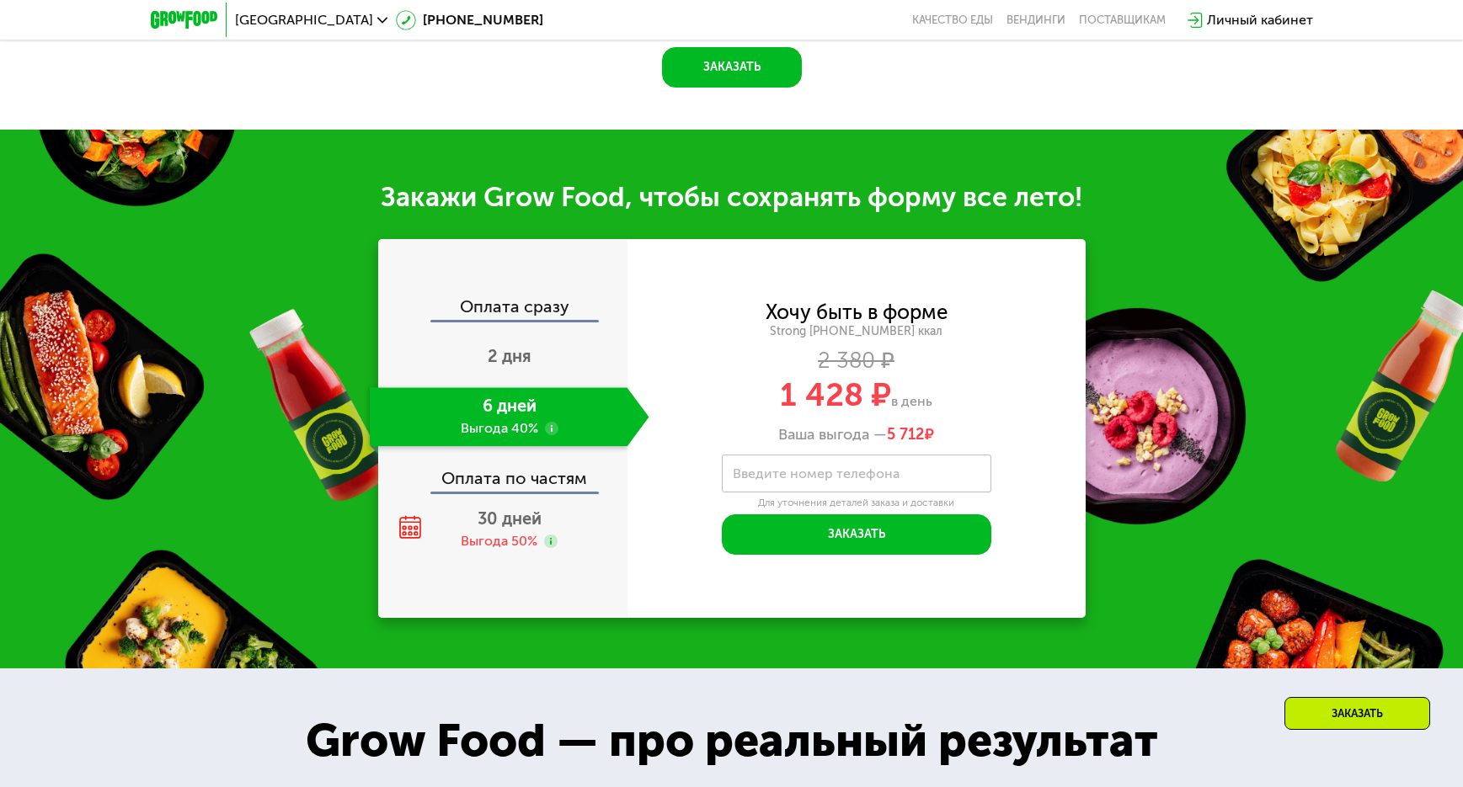
scroll to position [1694, 0]
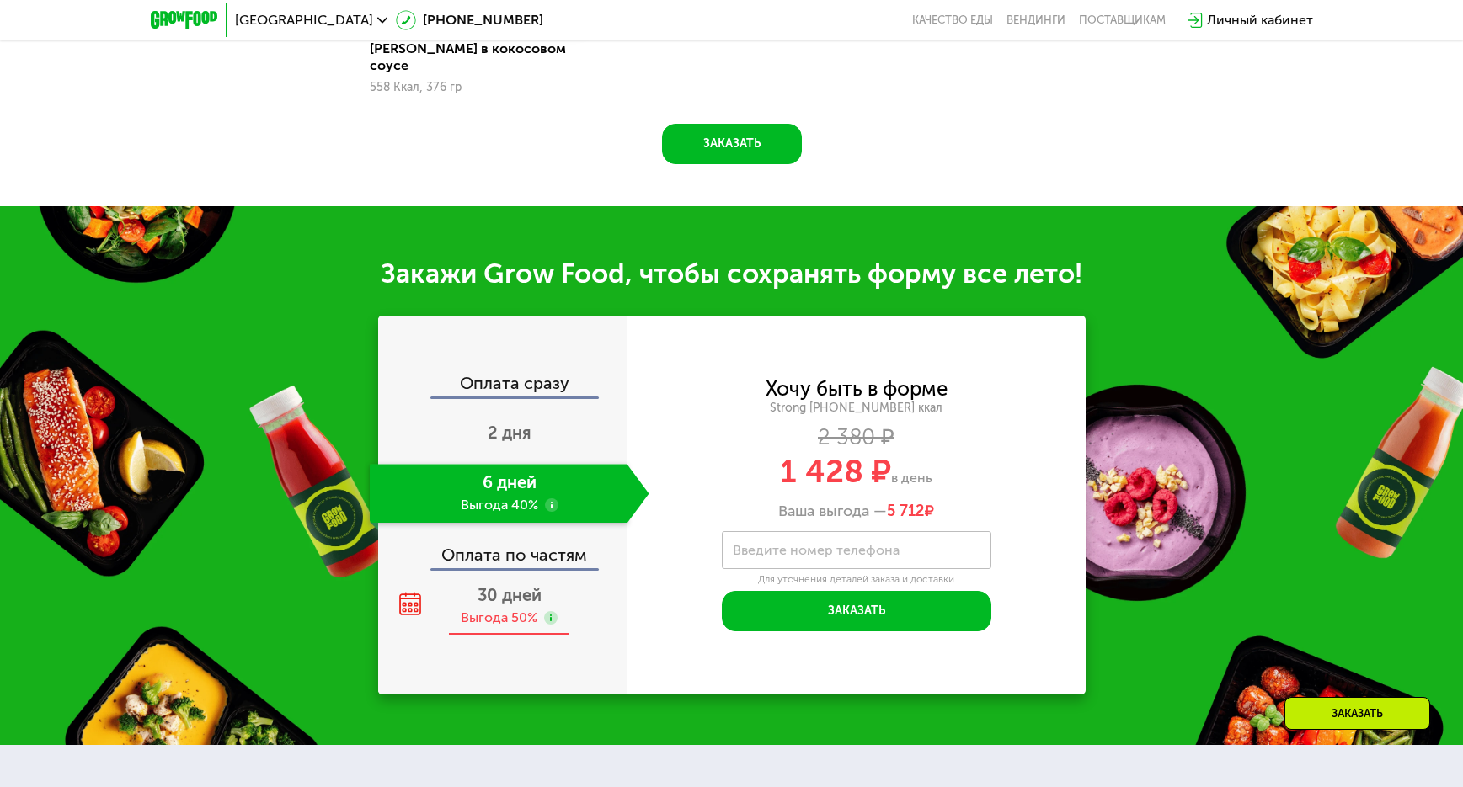
click at [498, 585] on span "30 дней" at bounding box center [510, 595] width 64 height 20
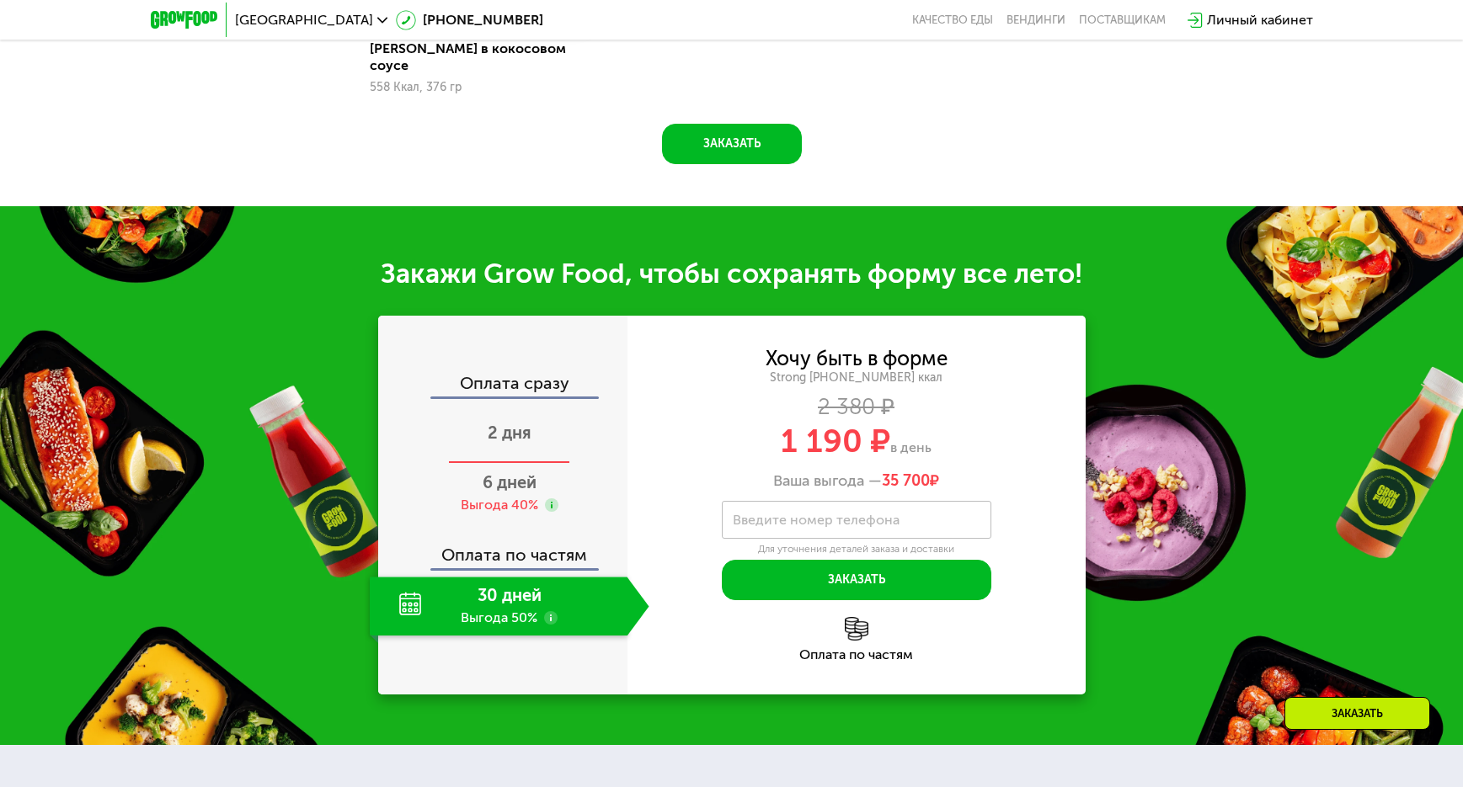
click at [507, 423] on span "2 дня" at bounding box center [510, 433] width 44 height 20
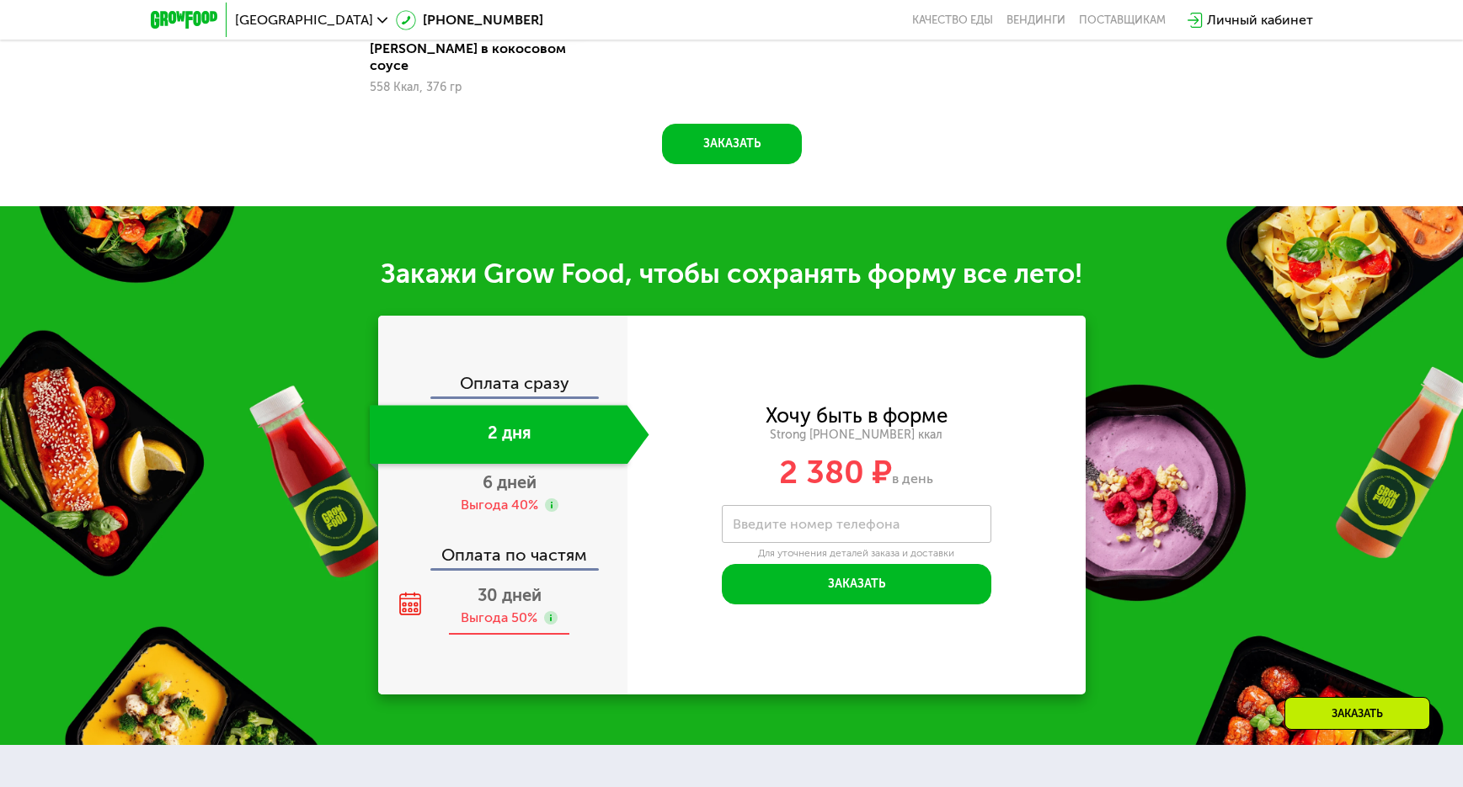
click at [508, 585] on span "30 дней" at bounding box center [510, 595] width 64 height 20
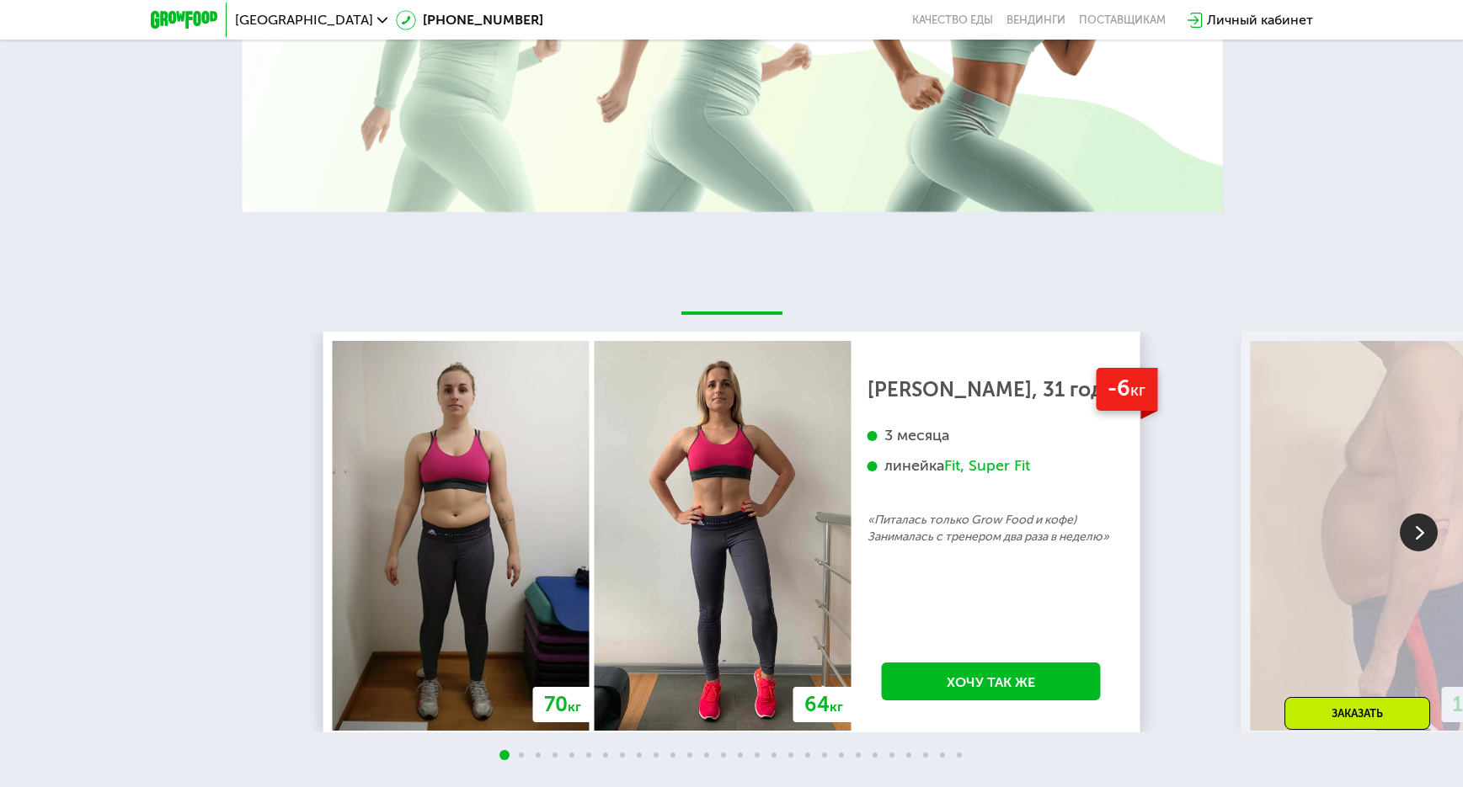
scroll to position [3041, 0]
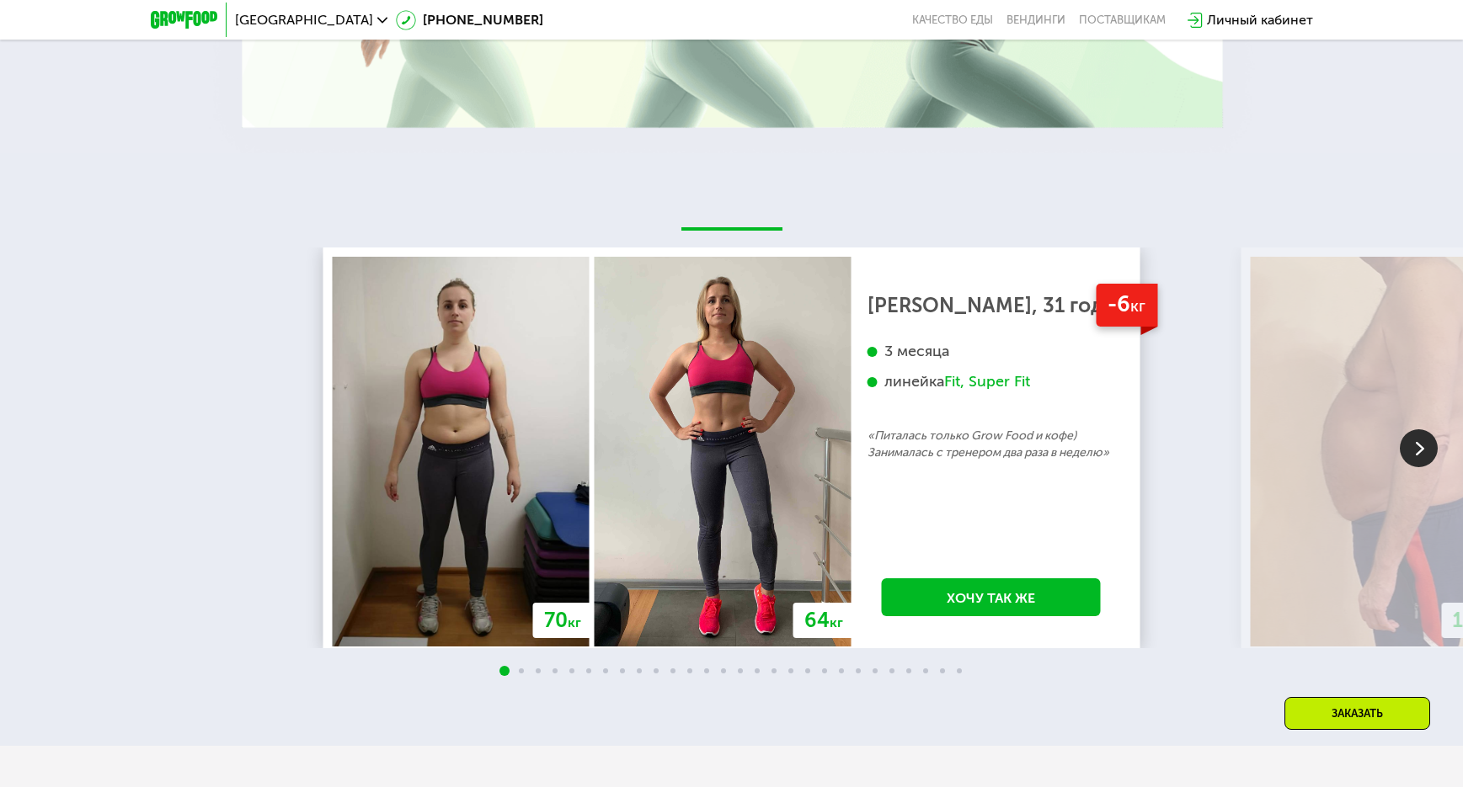
click at [1414, 438] on img at bounding box center [1419, 449] width 38 height 38
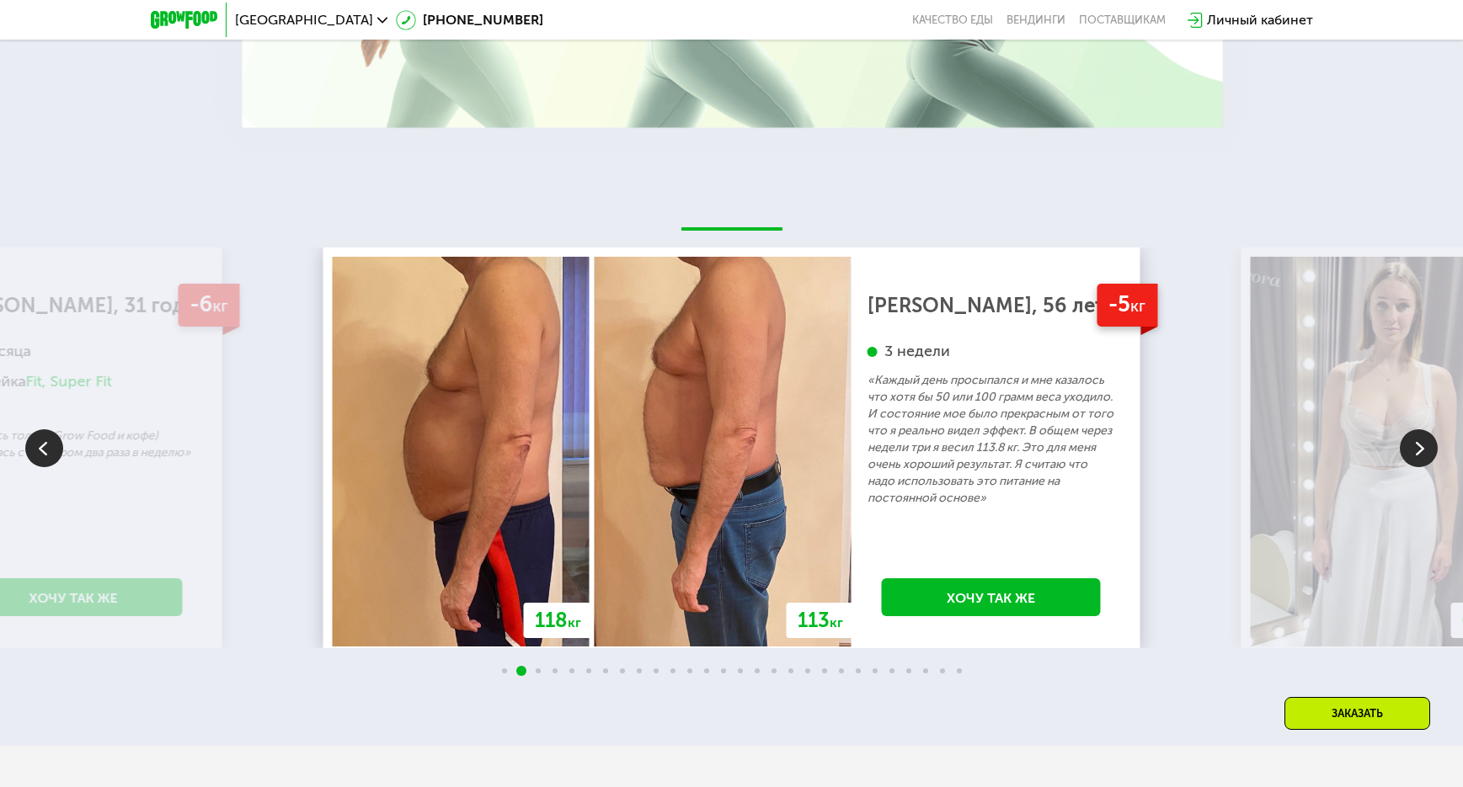
click at [1414, 438] on img at bounding box center [1419, 449] width 38 height 38
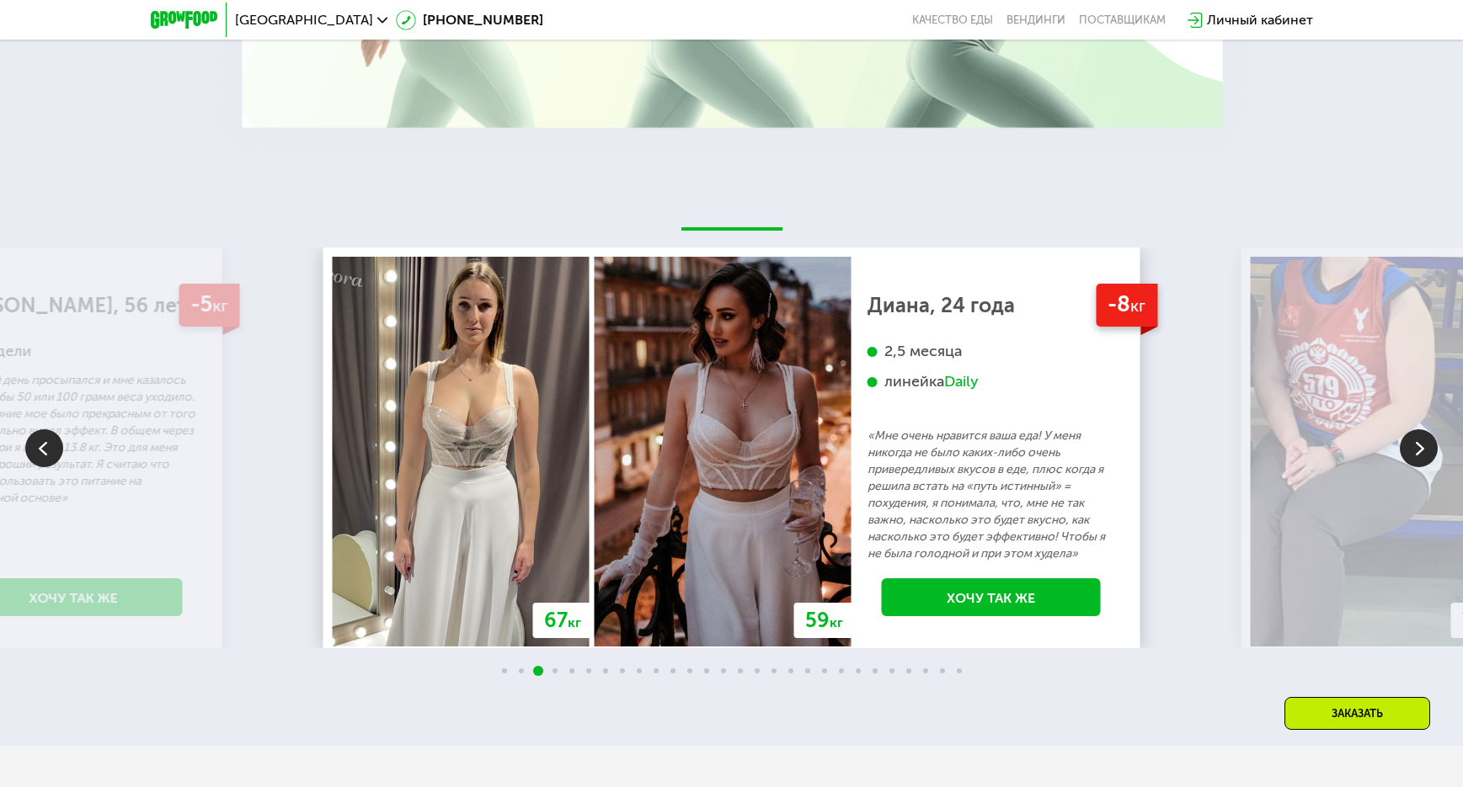
click at [1414, 438] on img at bounding box center [1419, 449] width 38 height 38
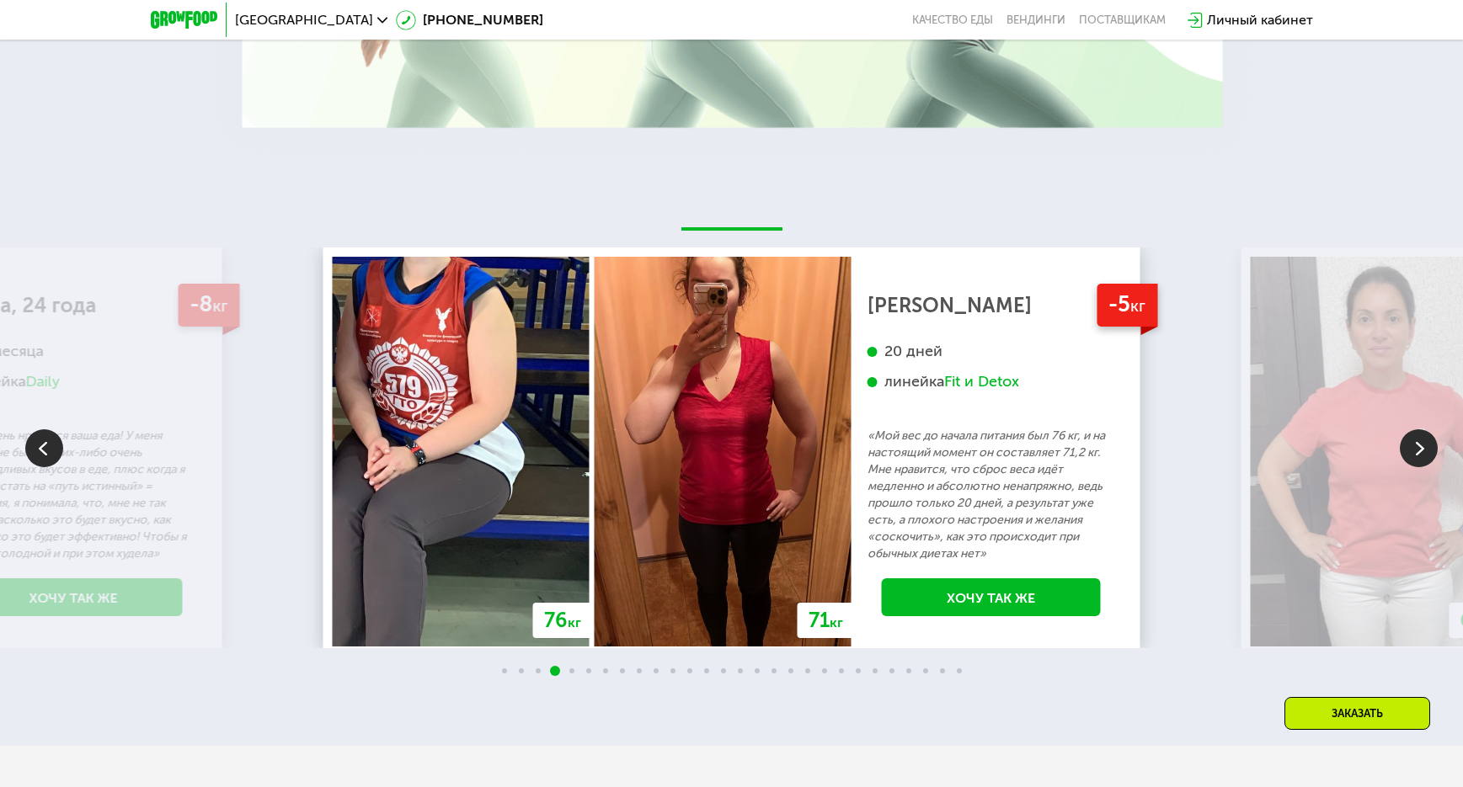
click at [1414, 438] on img at bounding box center [1419, 449] width 38 height 38
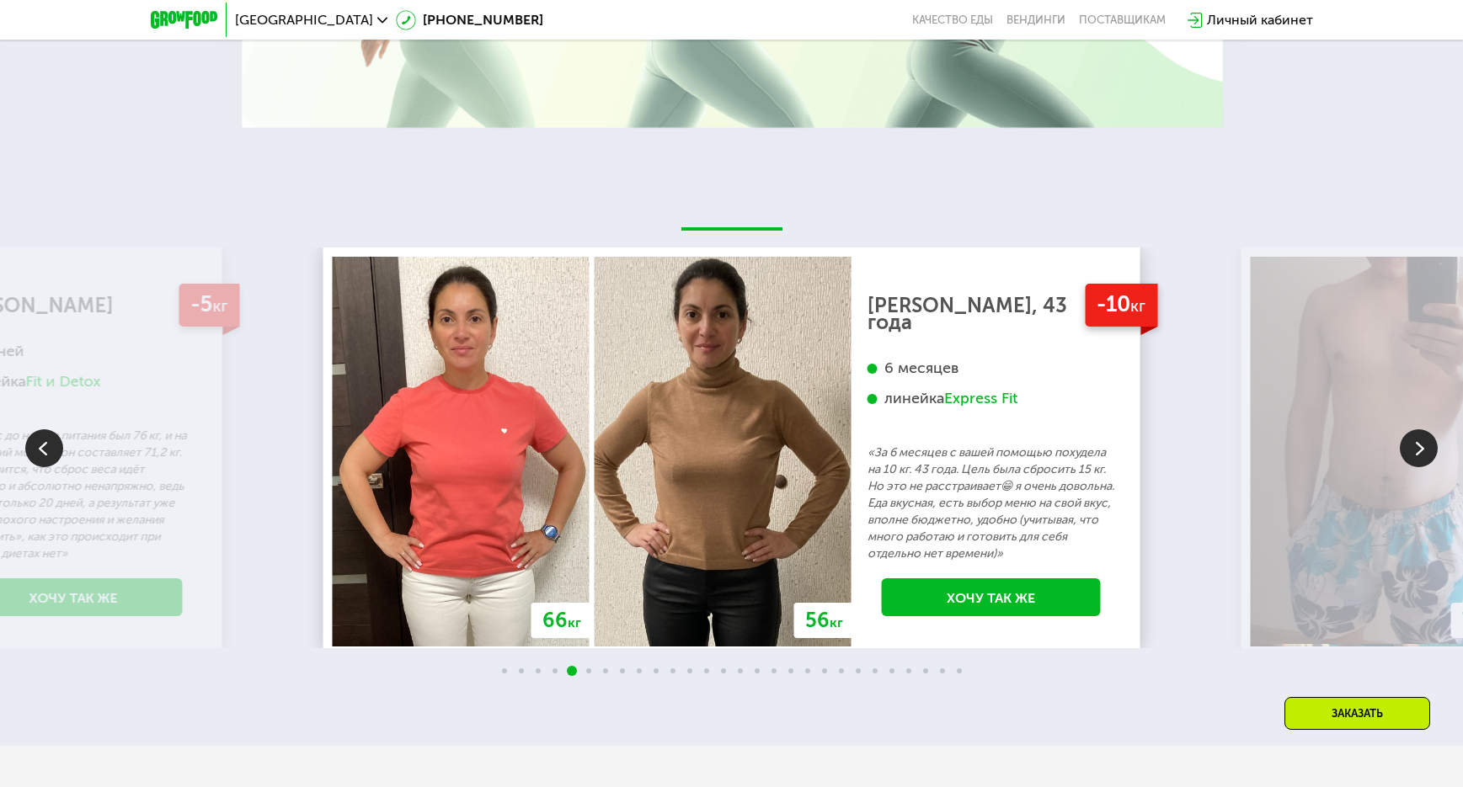
click at [1414, 438] on img at bounding box center [1419, 449] width 38 height 38
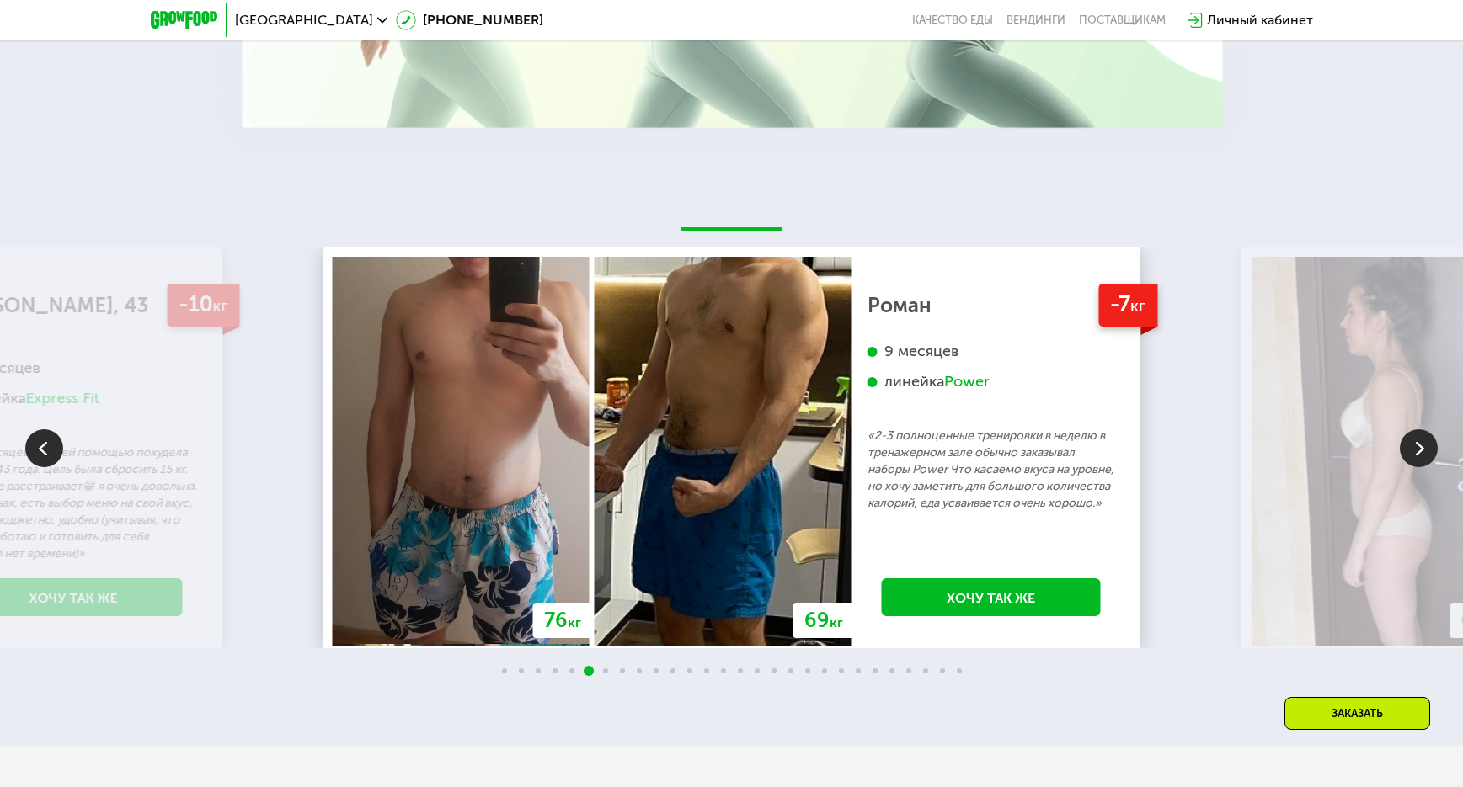
click at [1414, 438] on img at bounding box center [1419, 449] width 38 height 38
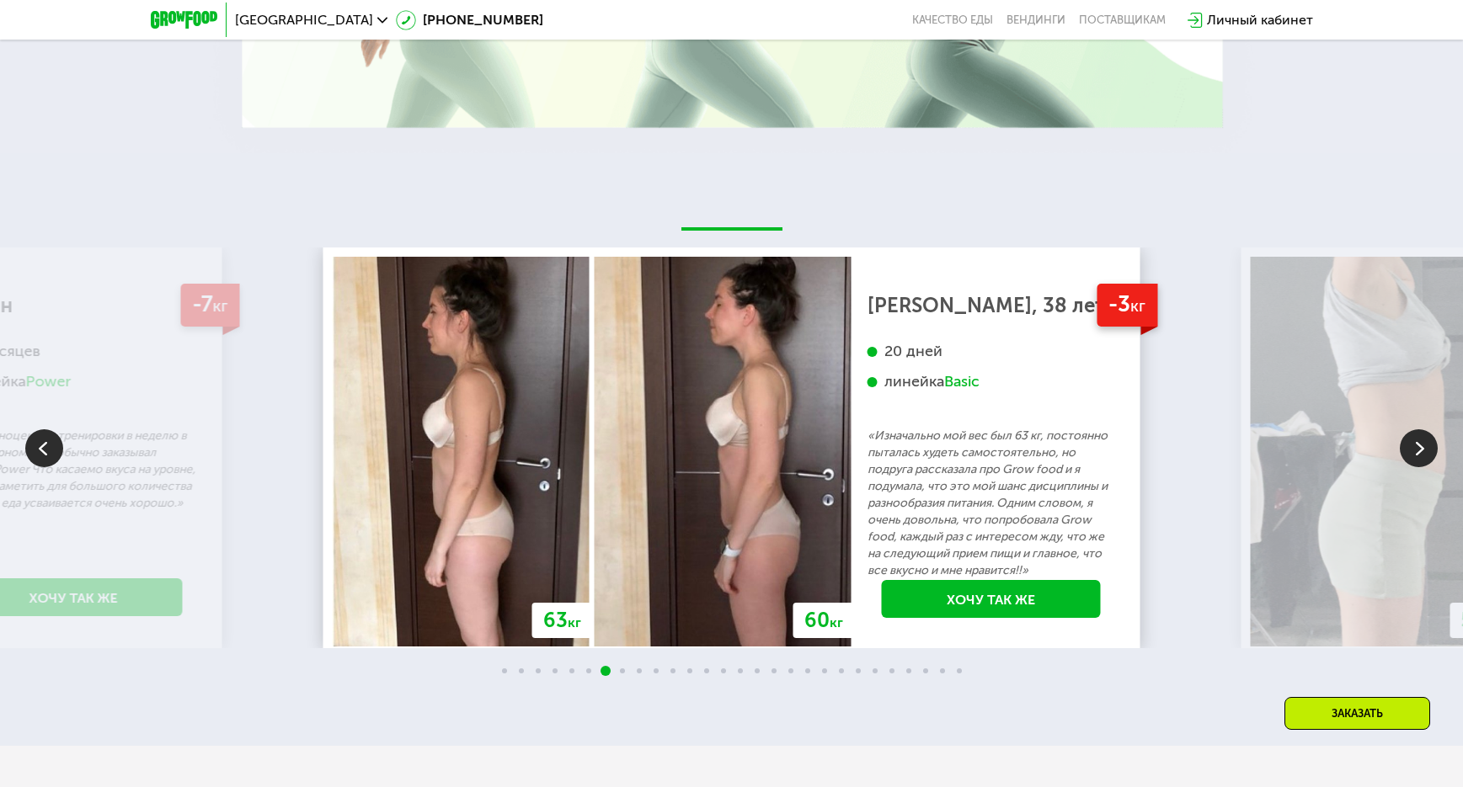
click at [1414, 438] on img at bounding box center [1419, 449] width 38 height 38
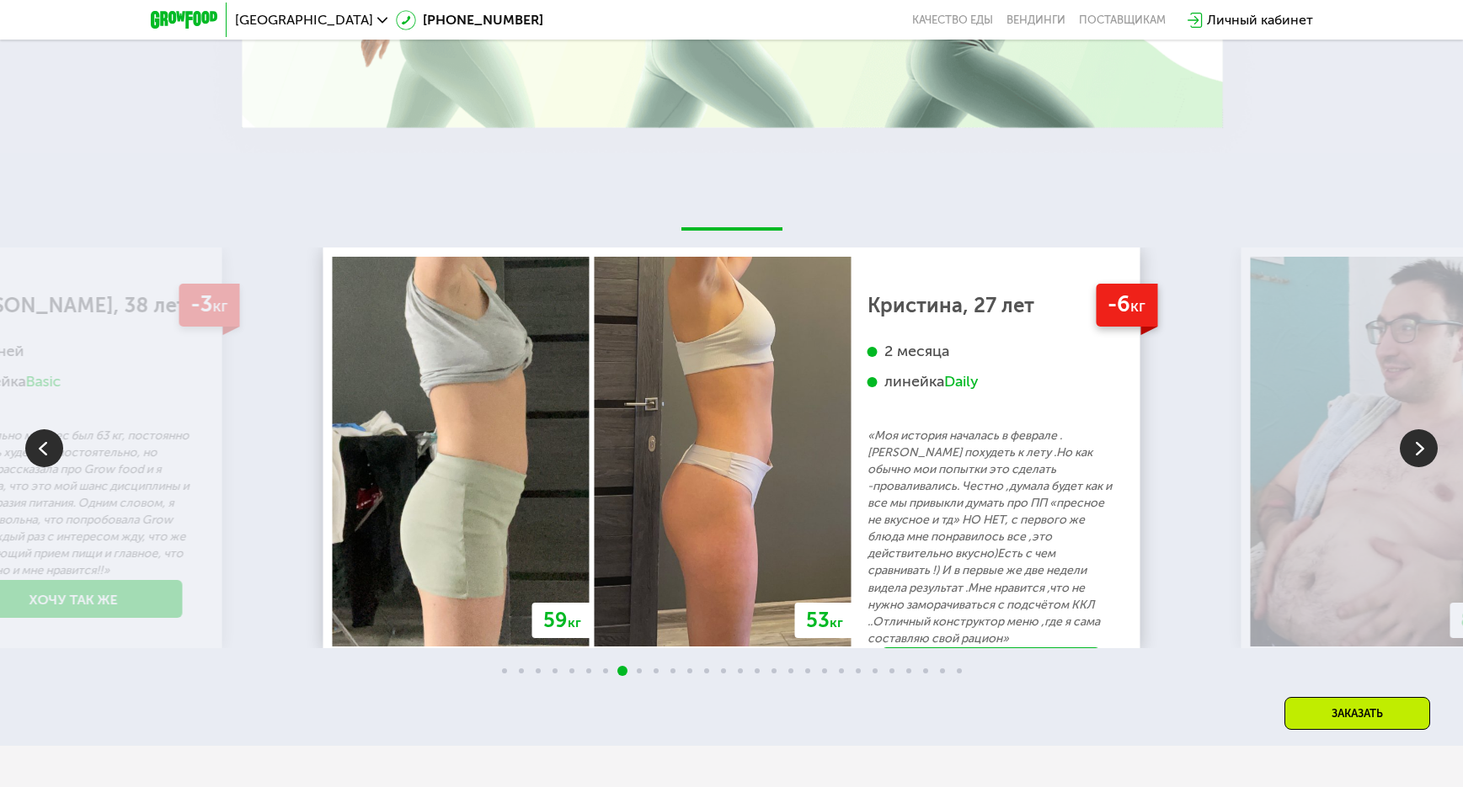
click at [1414, 438] on img at bounding box center [1419, 449] width 38 height 38
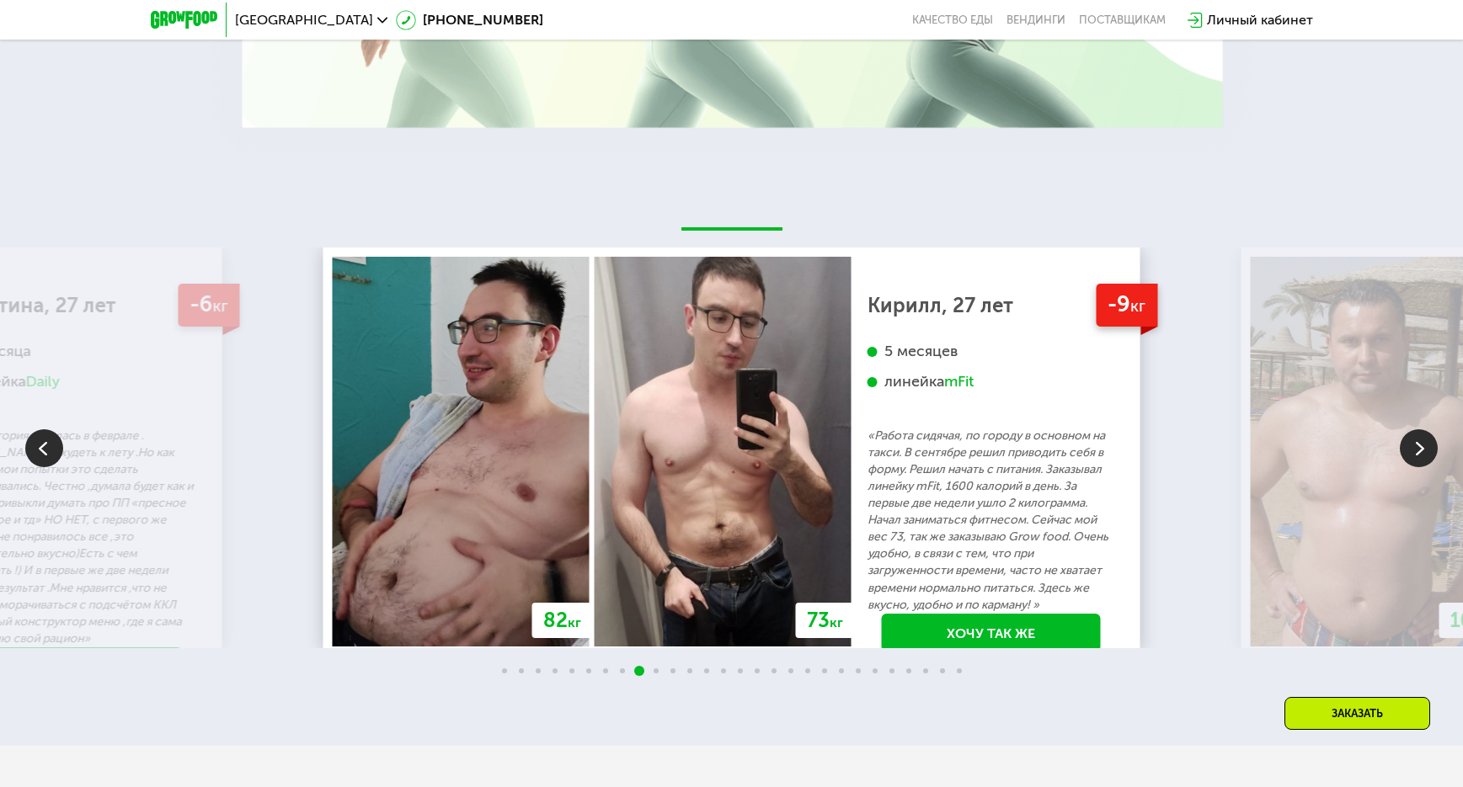
click at [1414, 438] on img at bounding box center [1419, 449] width 38 height 38
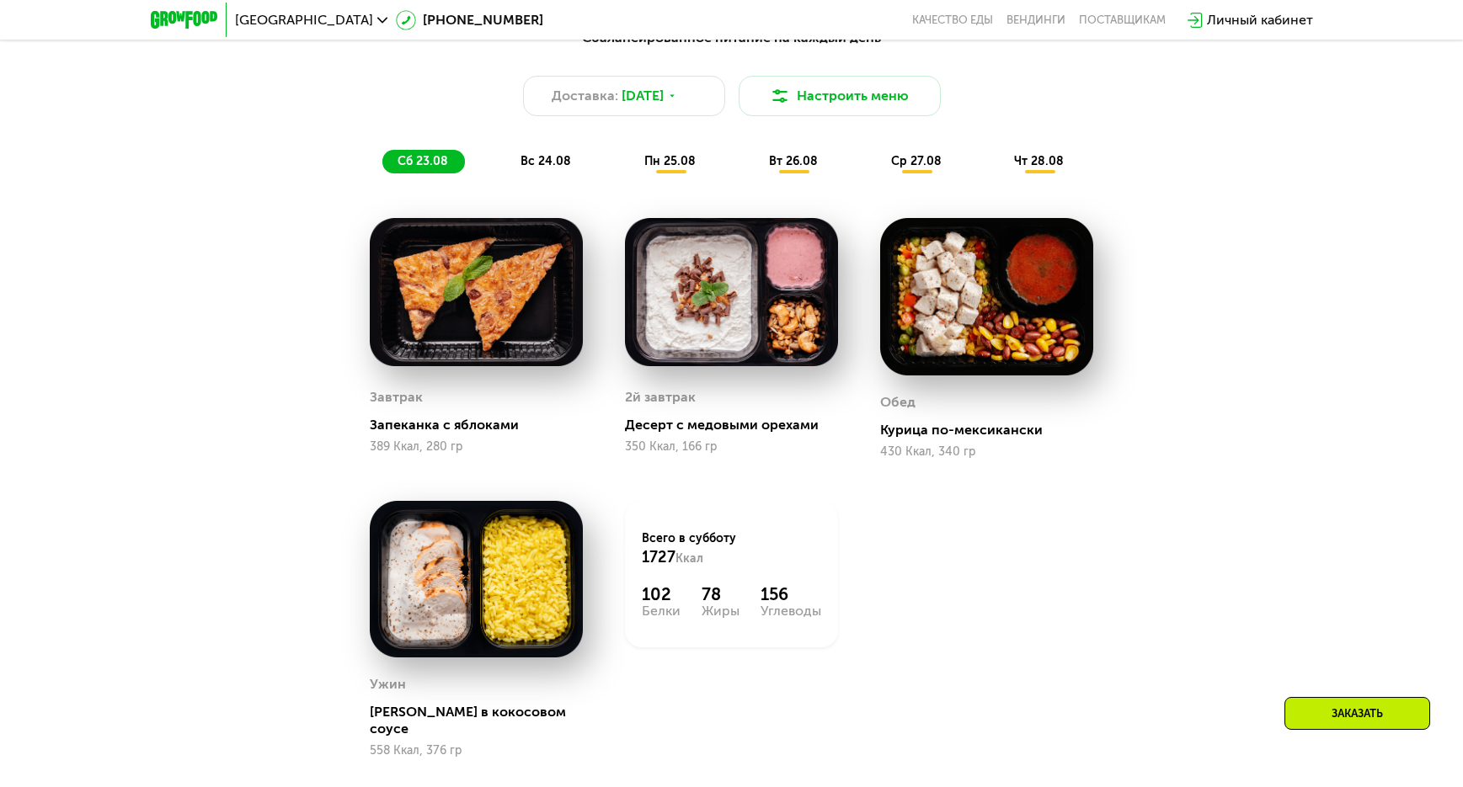
scroll to position [852, 0]
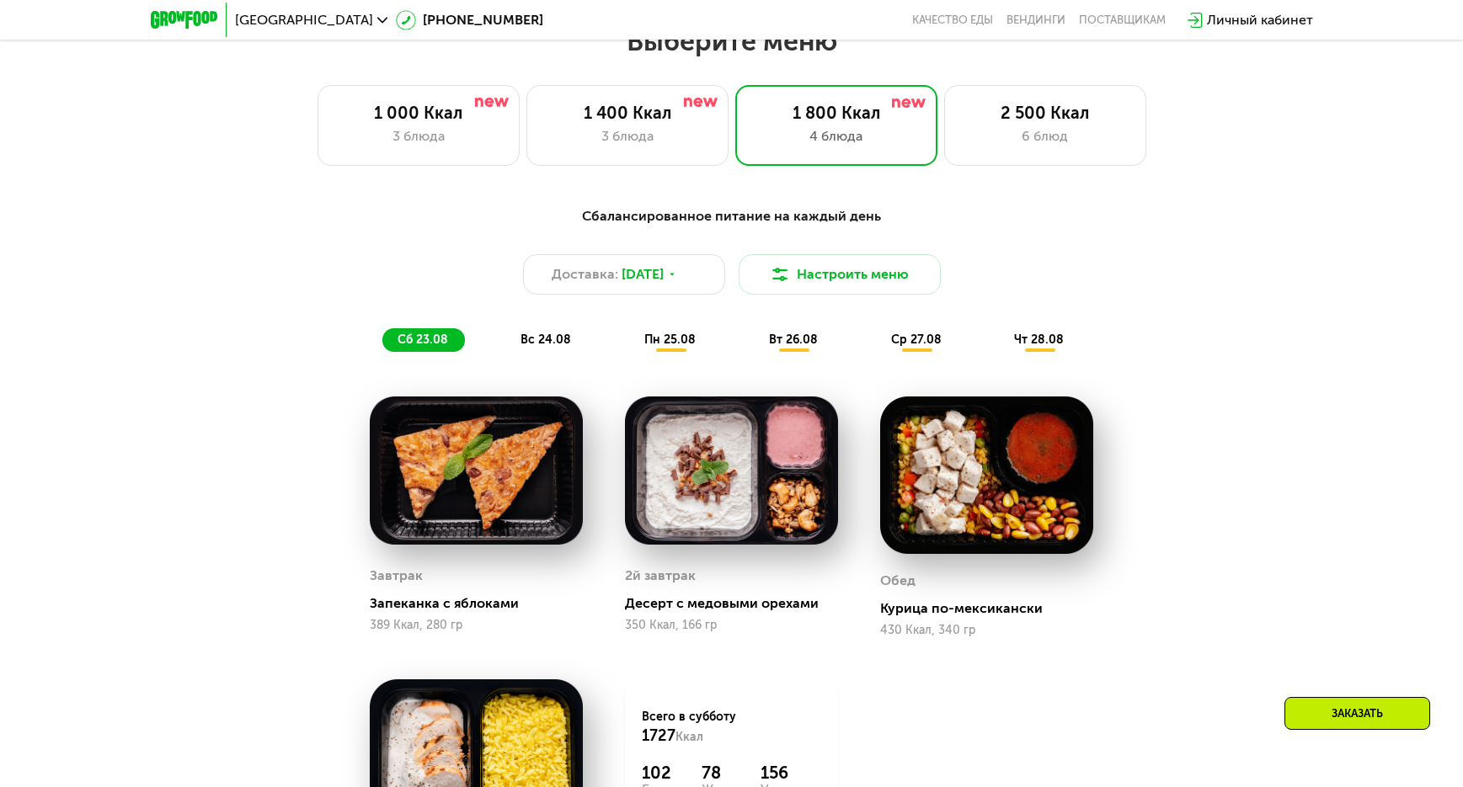
drag, startPoint x: 408, startPoint y: 132, endPoint x: 54, endPoint y: 172, distance: 356.8
click at [408, 133] on div "3 блюда" at bounding box center [418, 136] width 167 height 20
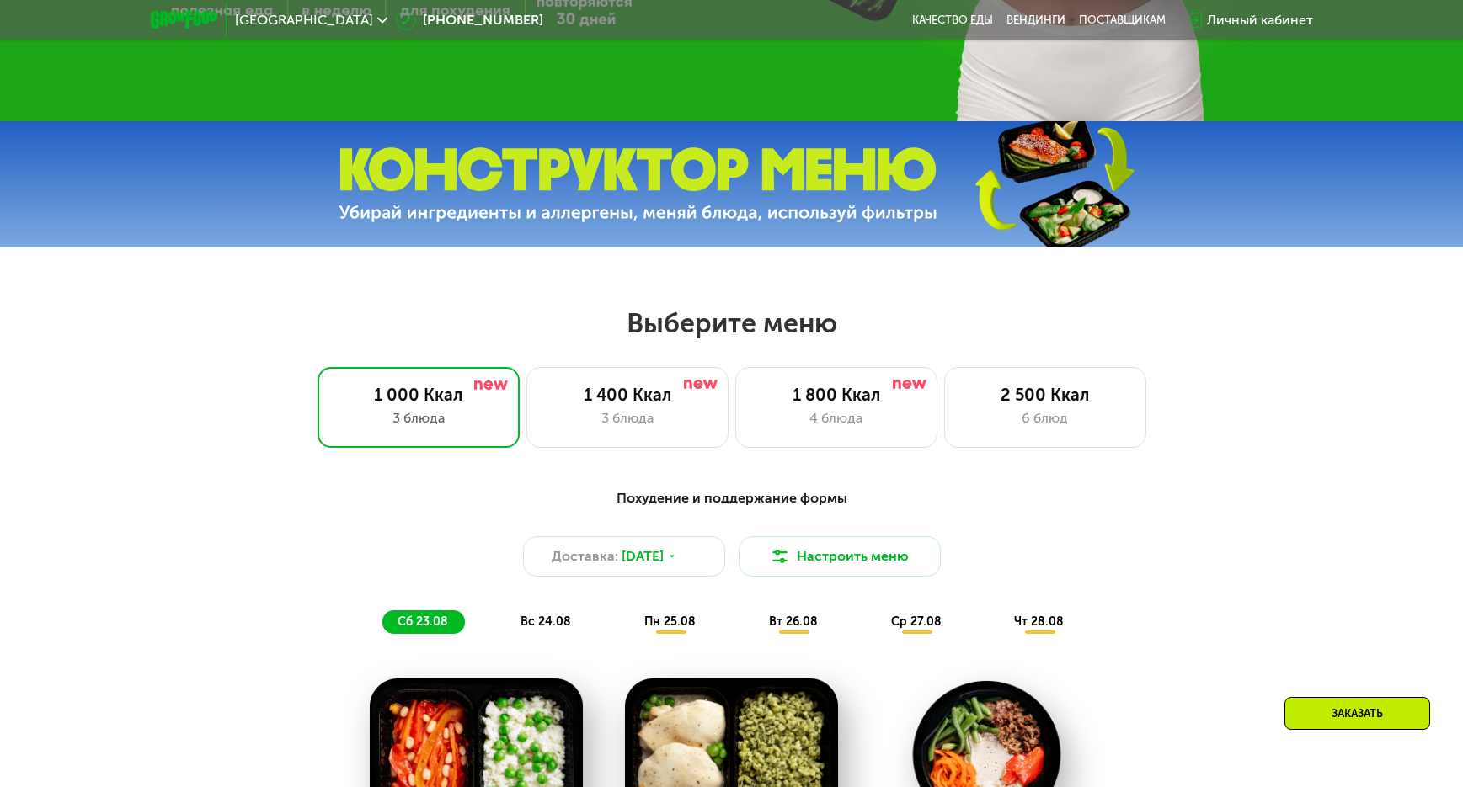
scroll to position [599, 0]
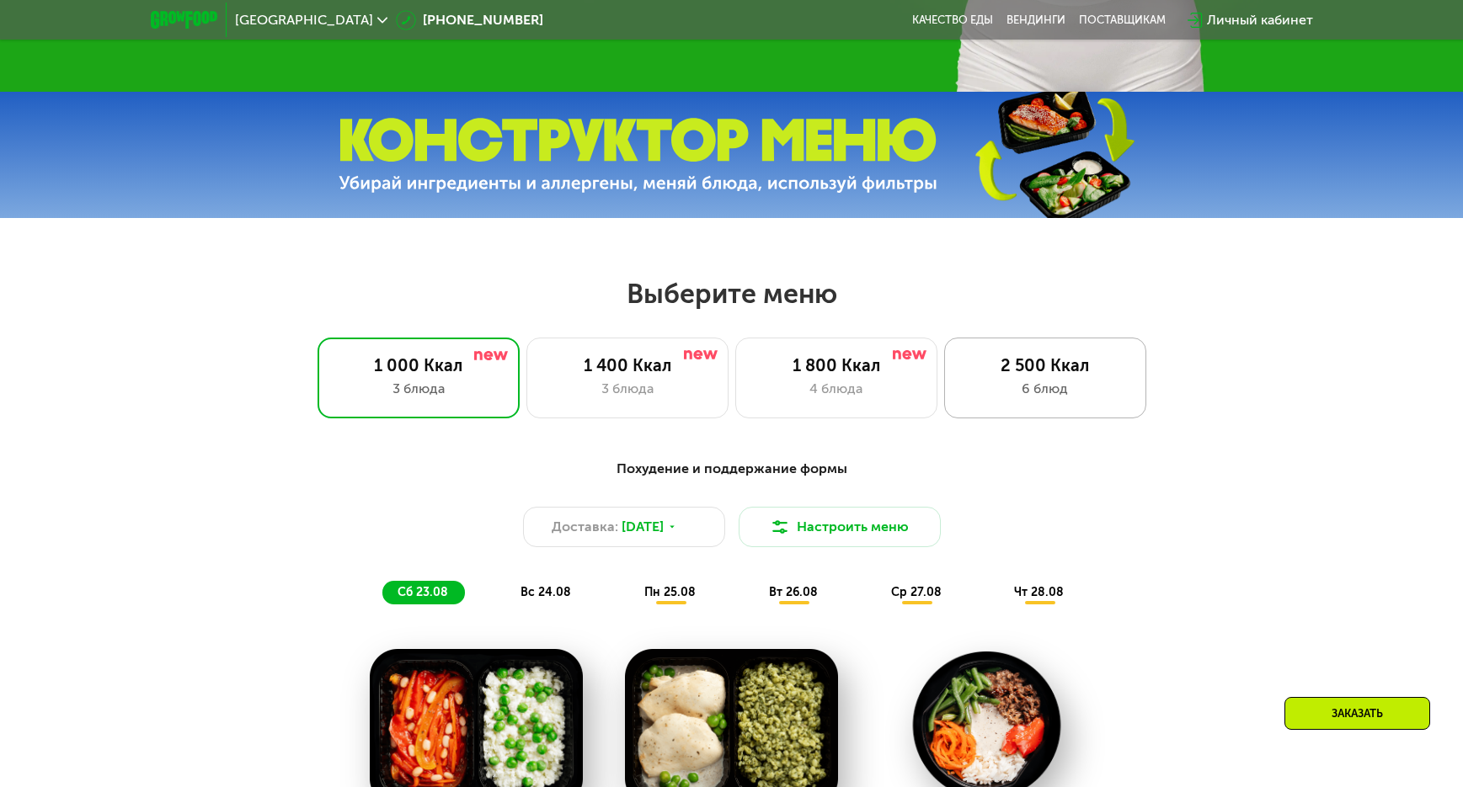
click at [992, 357] on div "2 500 Ккал 6 блюд" at bounding box center [1045, 378] width 202 height 81
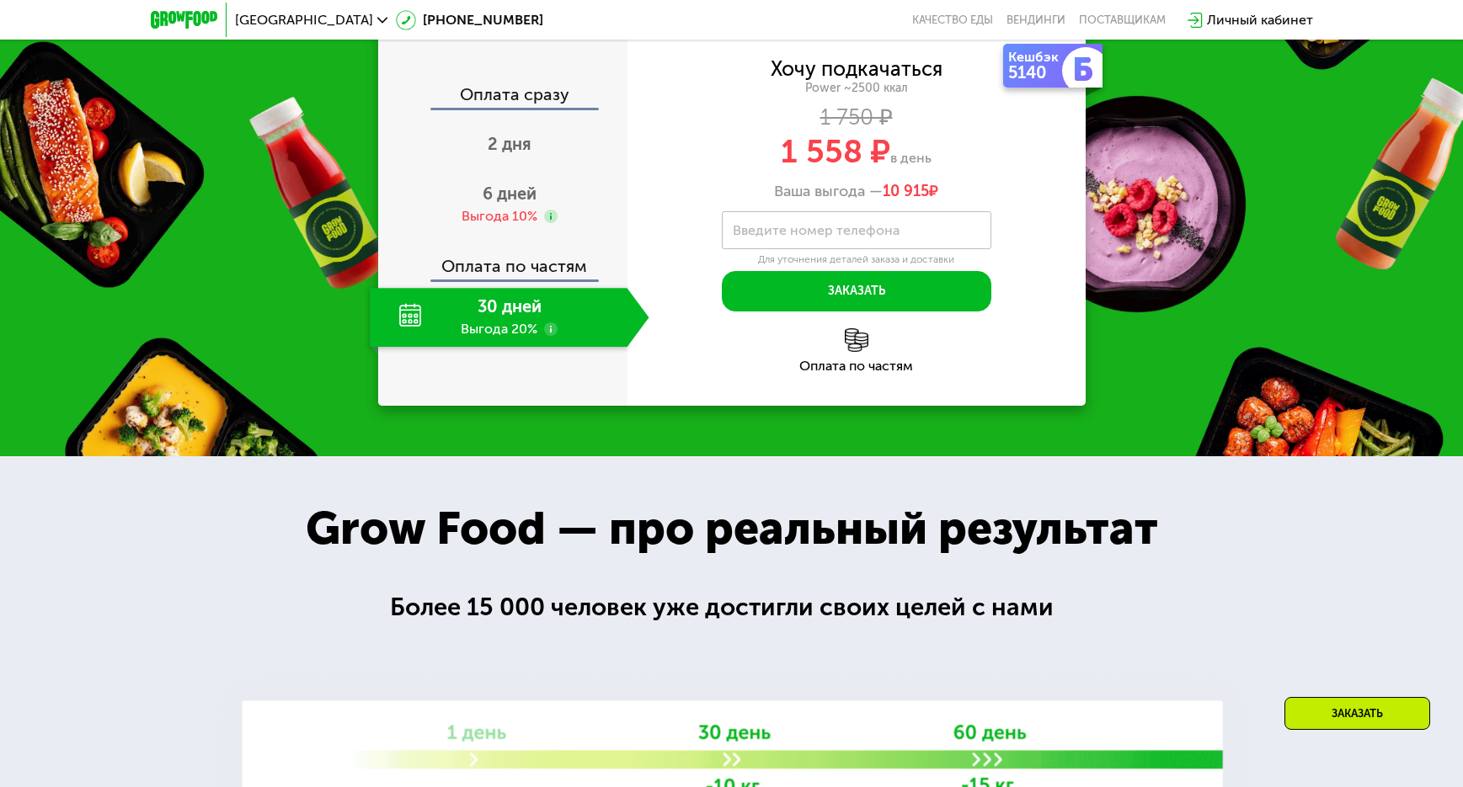
scroll to position [1946, 0]
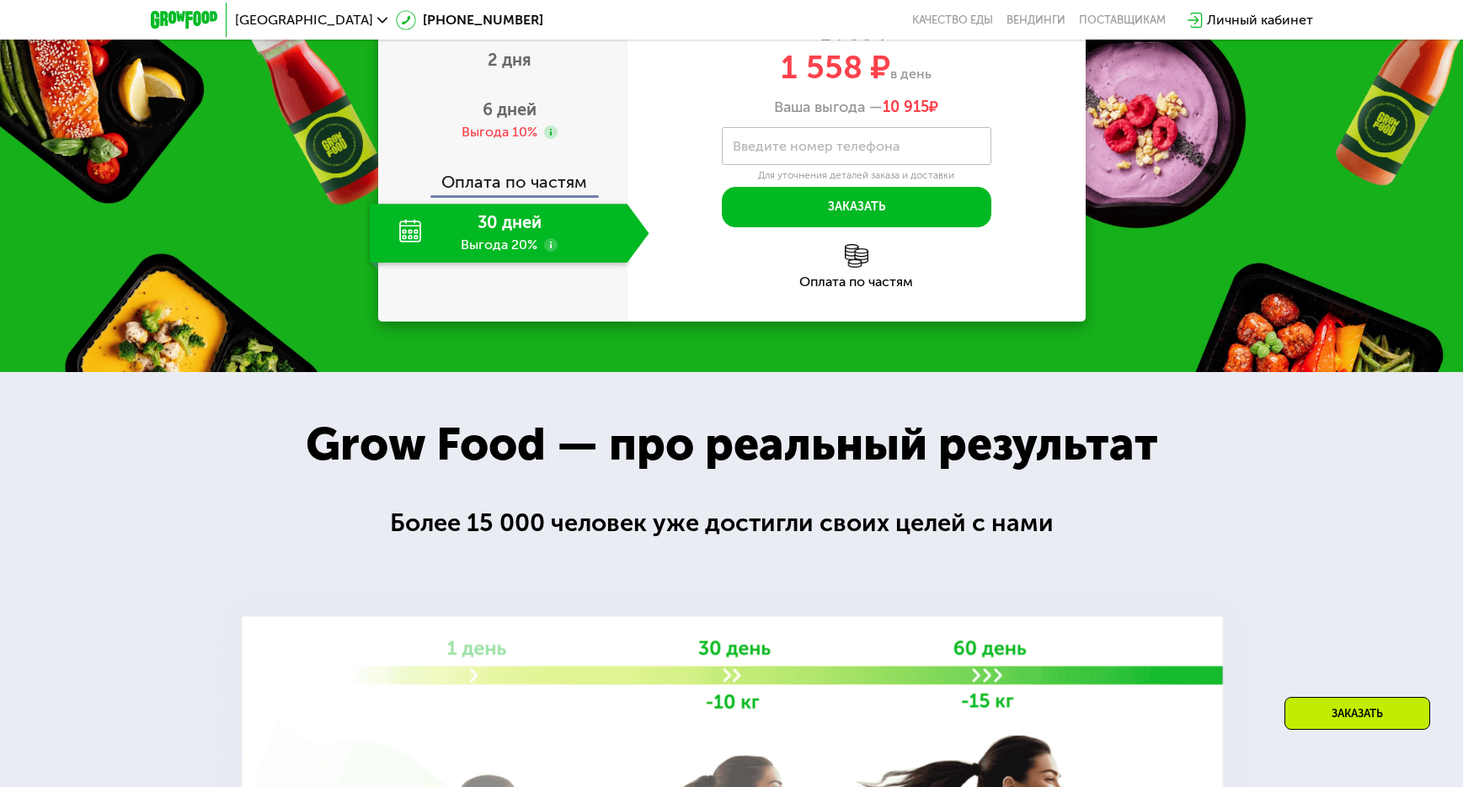
click at [503, 263] on div "30 дней Выгода 20%" at bounding box center [499, 233] width 258 height 59
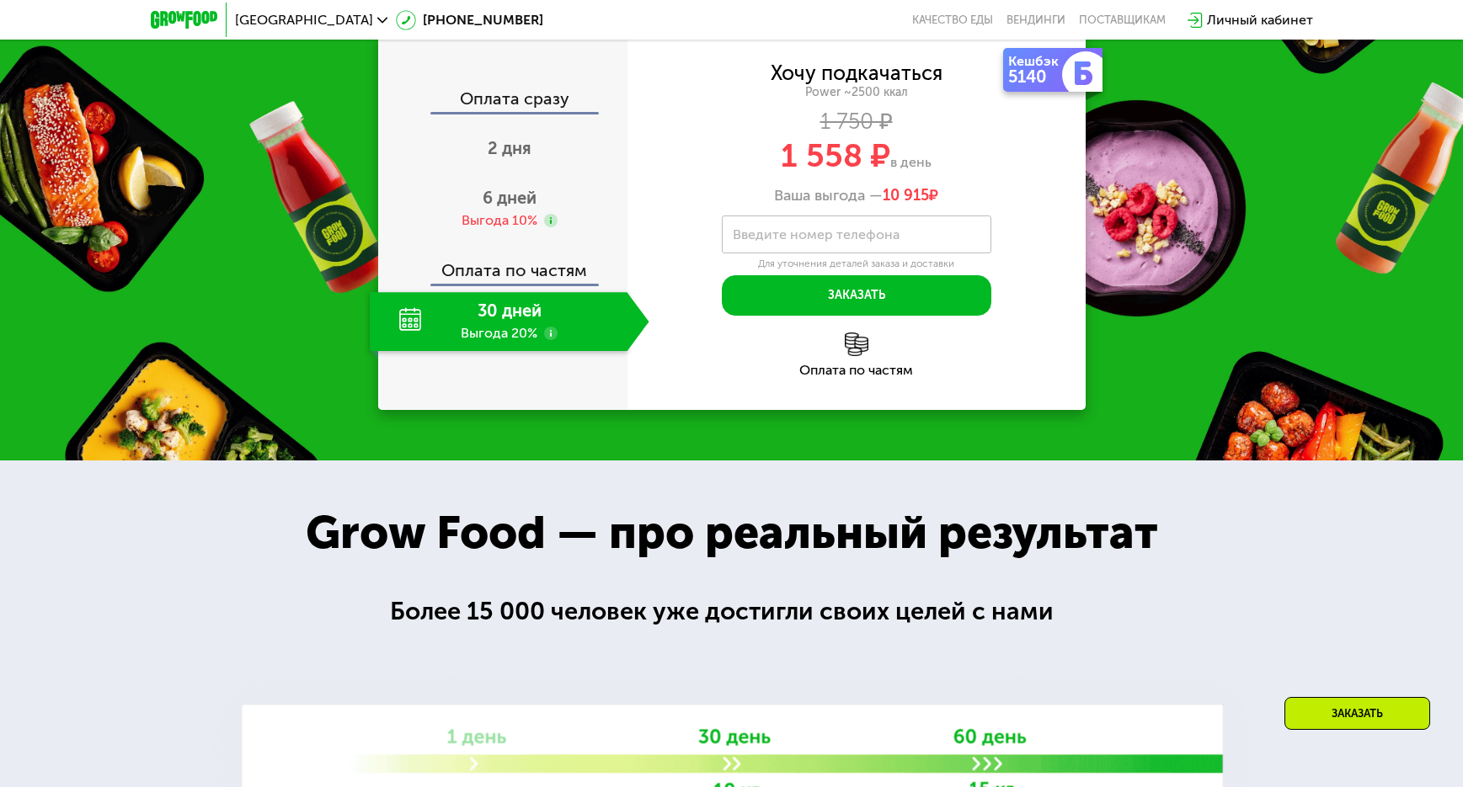
scroll to position [1862, 0]
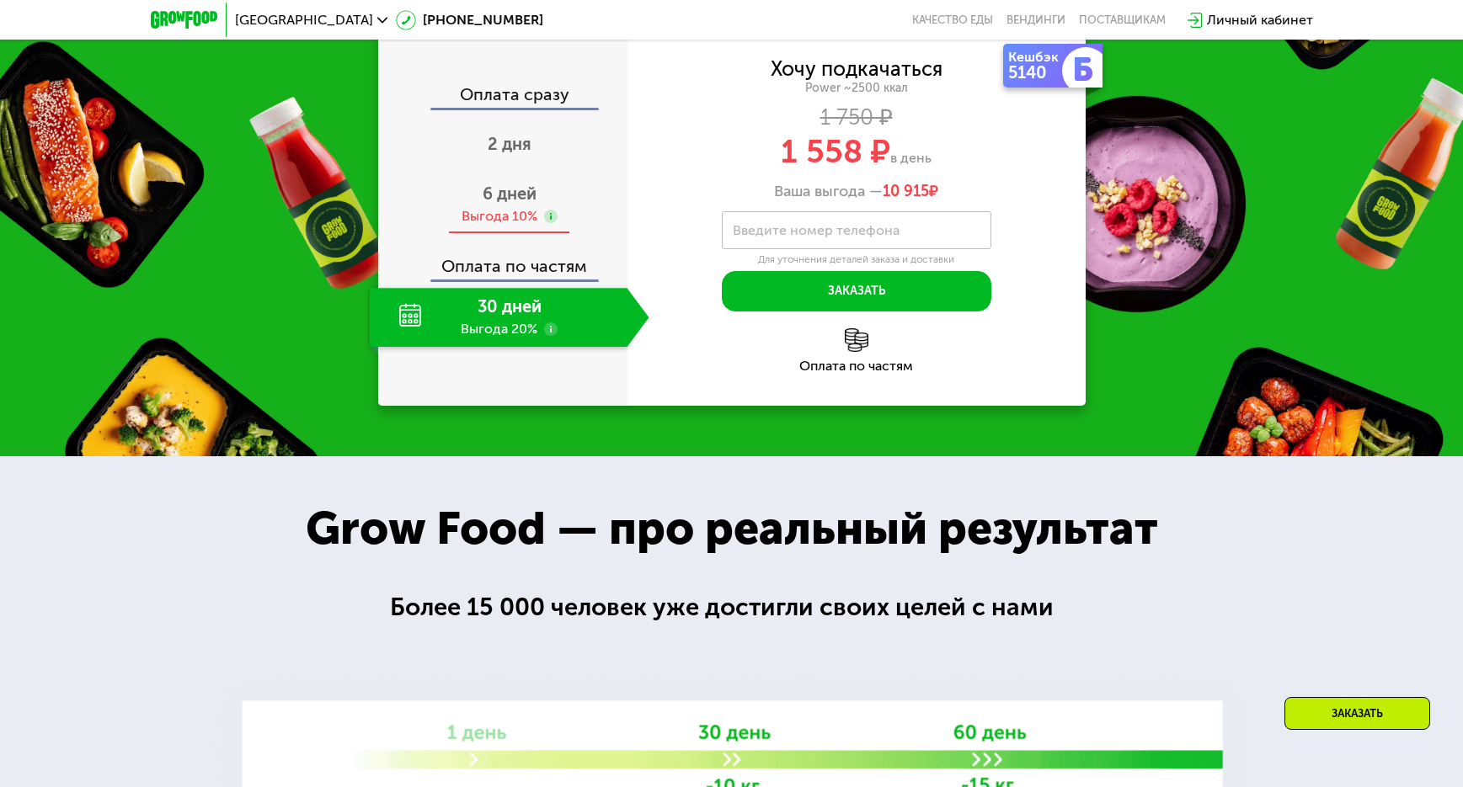
click at [493, 204] on span "6 дней" at bounding box center [510, 194] width 54 height 20
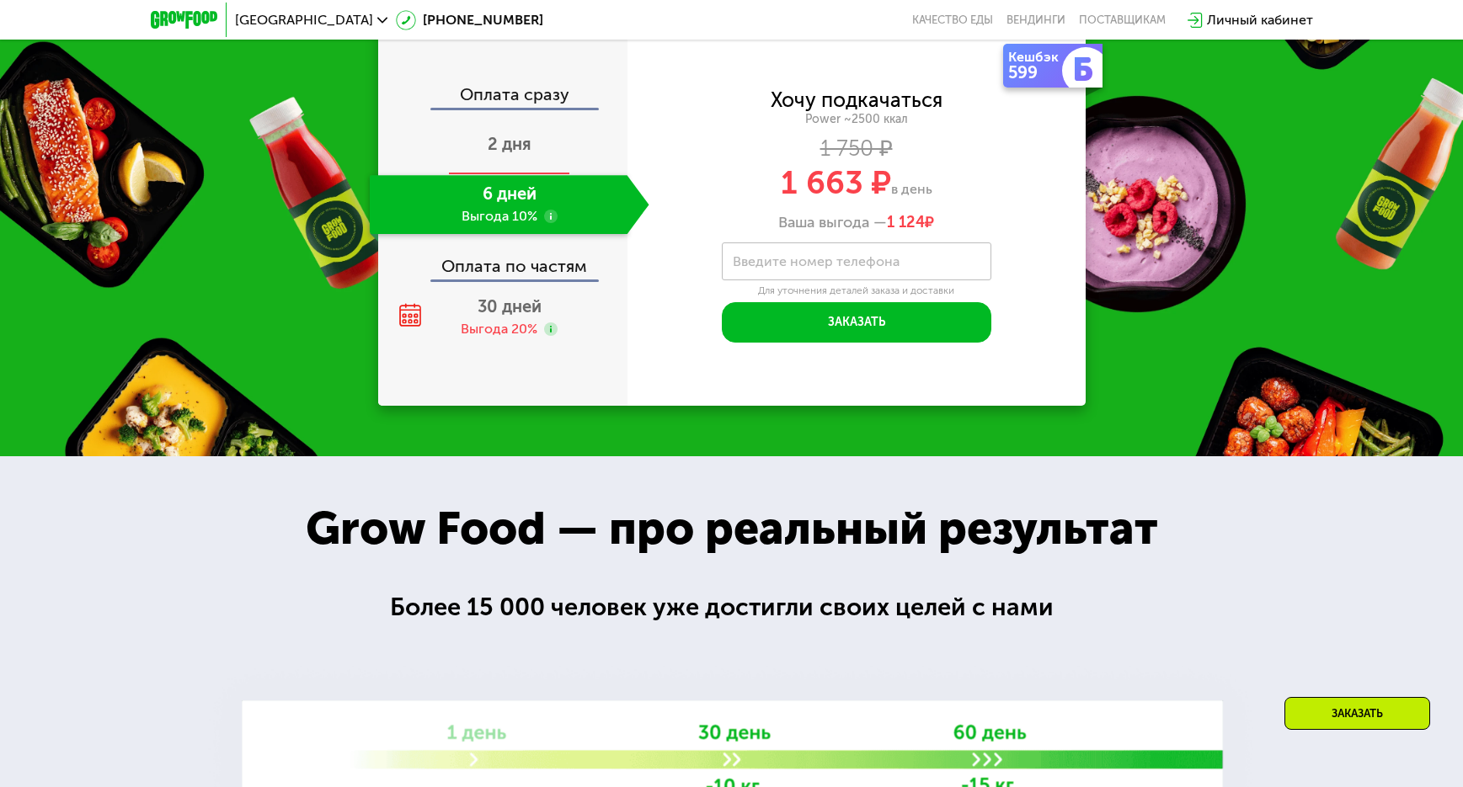
click at [501, 154] on span "2 дня" at bounding box center [510, 144] width 44 height 20
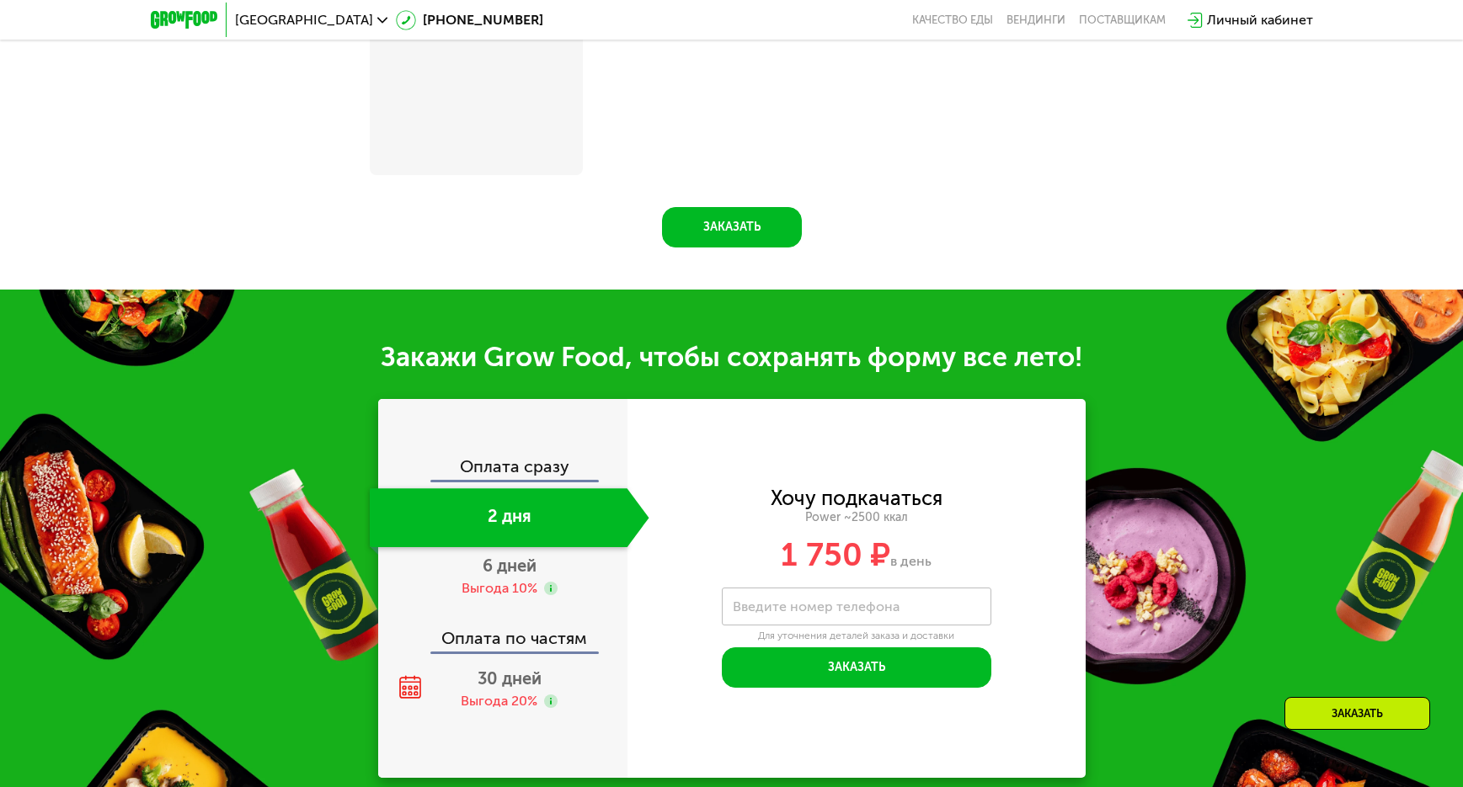
scroll to position [1941, 0]
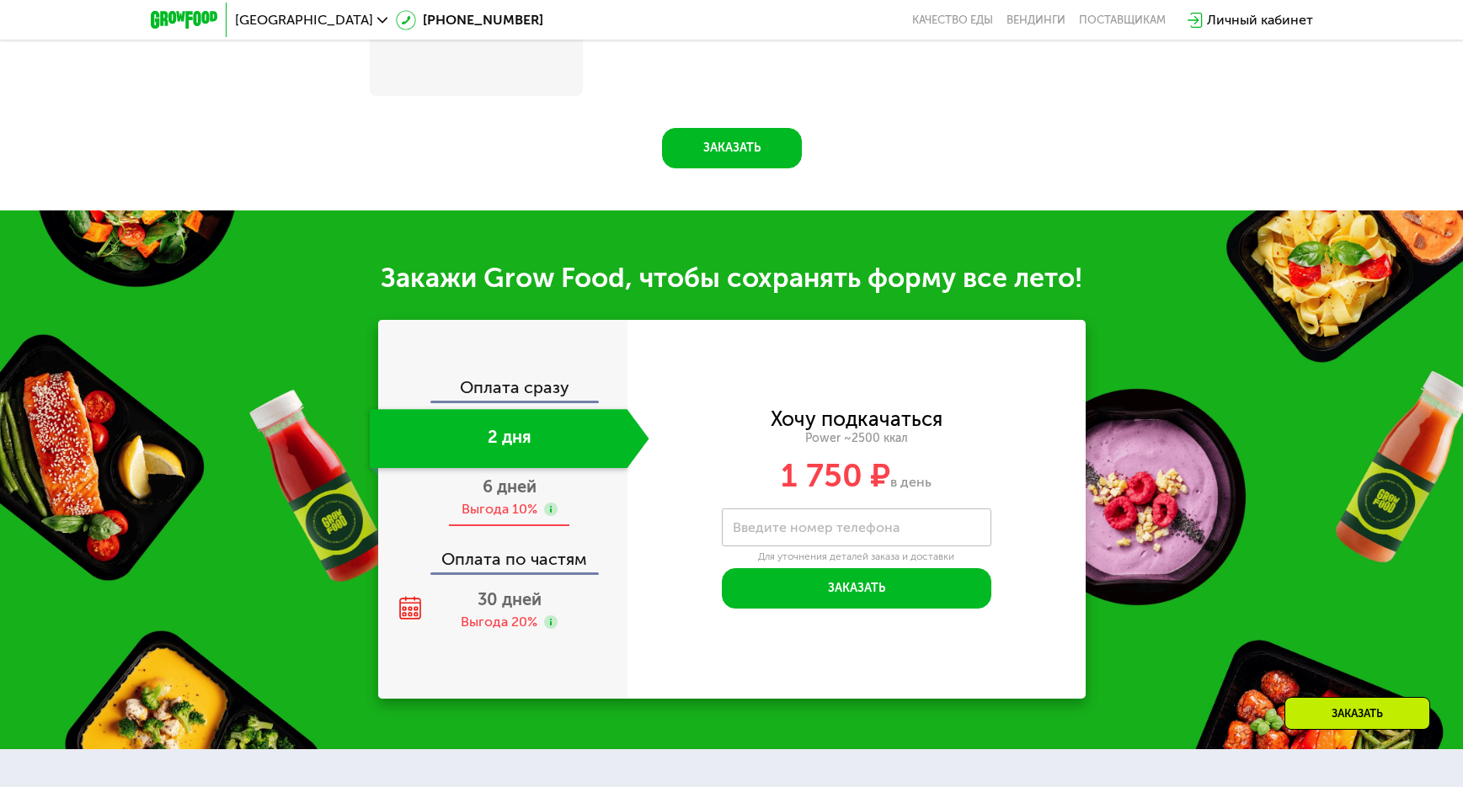
click at [495, 517] on div "Выгода 10%" at bounding box center [500, 509] width 76 height 19
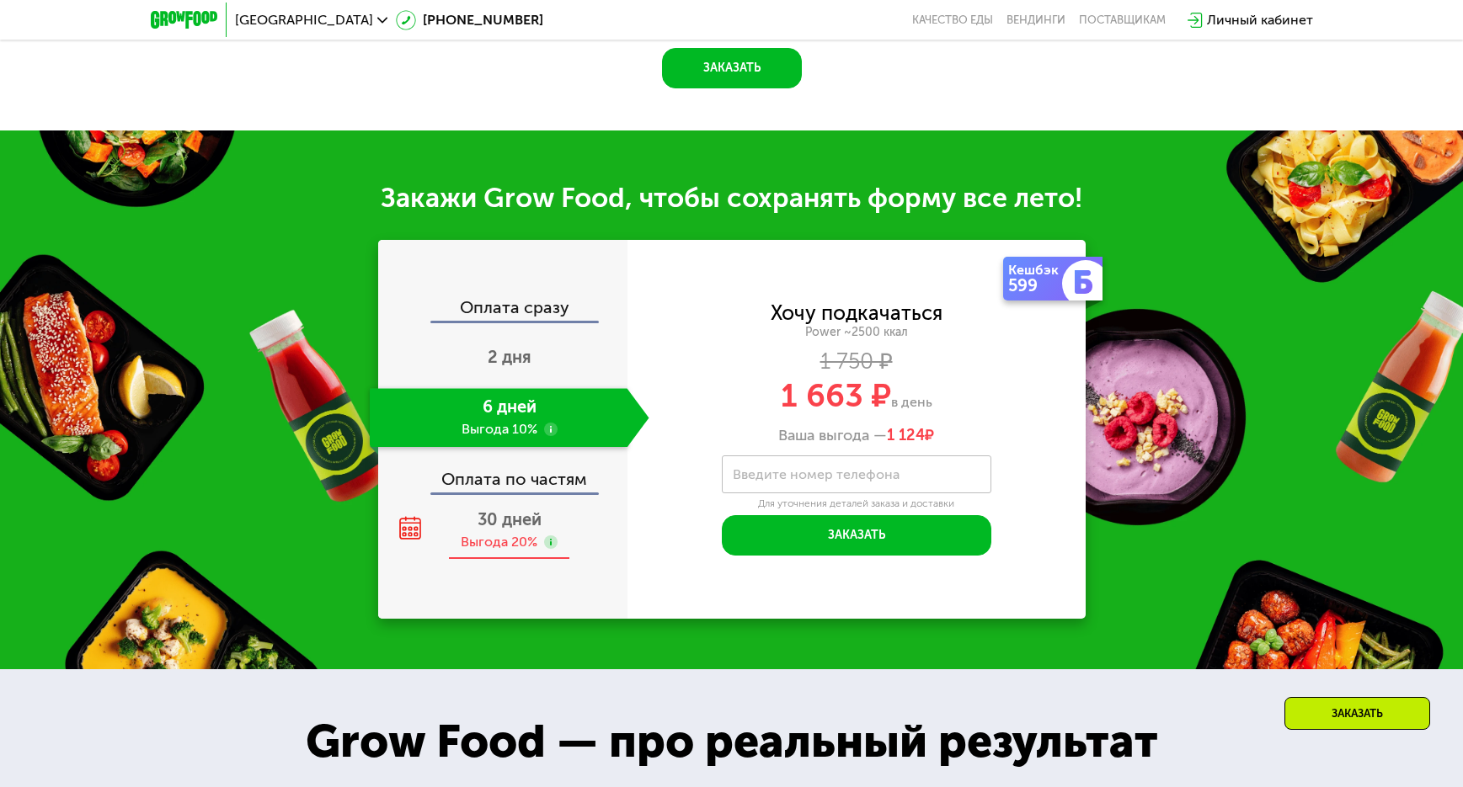
scroll to position [1862, 0]
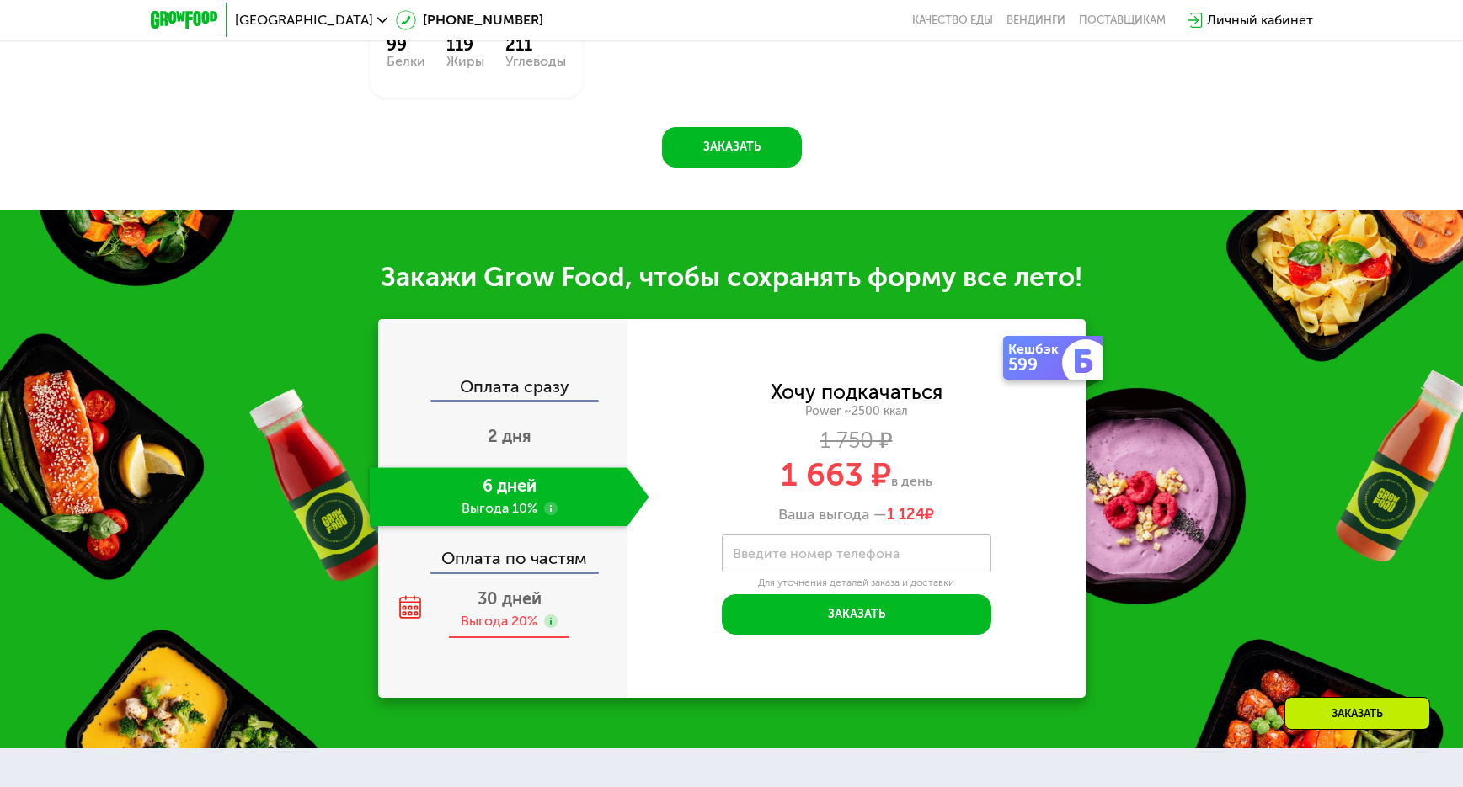
click at [512, 594] on div "30 дней Выгода 20%" at bounding box center [510, 609] width 280 height 59
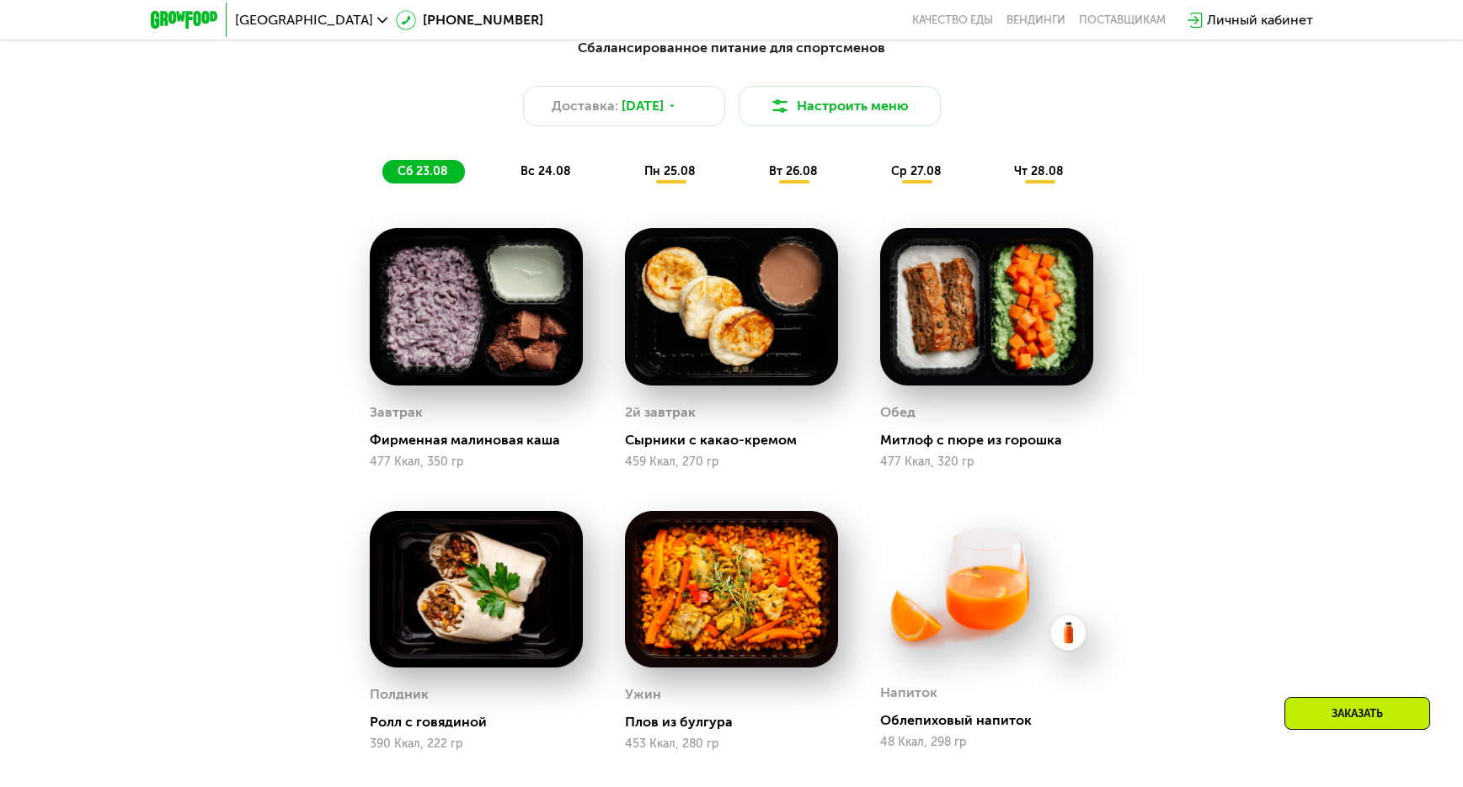
scroll to position [852, 0]
